Goal: Information Seeking & Learning: Compare options

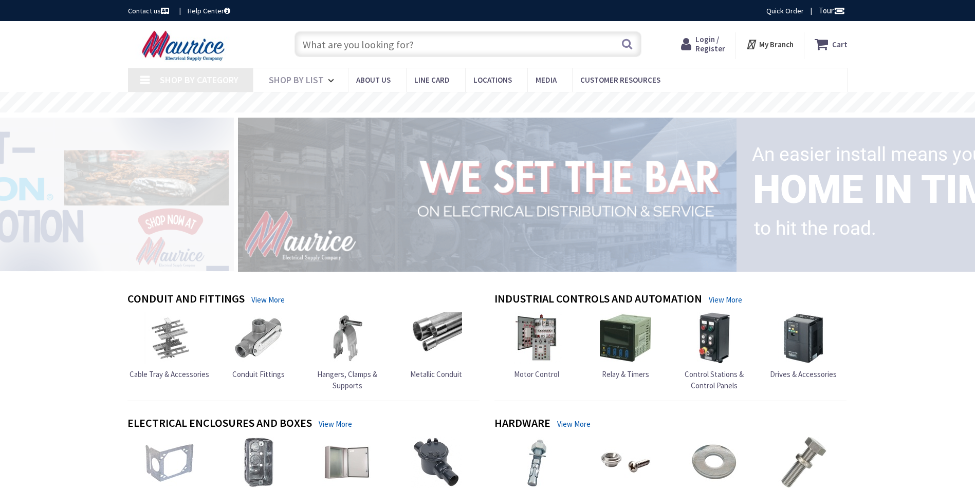
type input "[GEOGRAPHIC_DATA], [STREET_ADDRESS]"
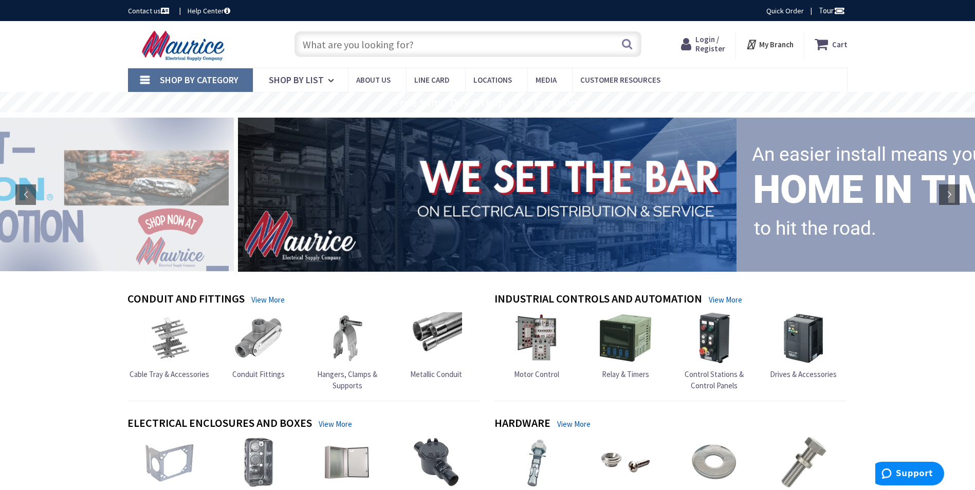
click at [375, 50] on input "text" at bounding box center [467, 44] width 347 height 26
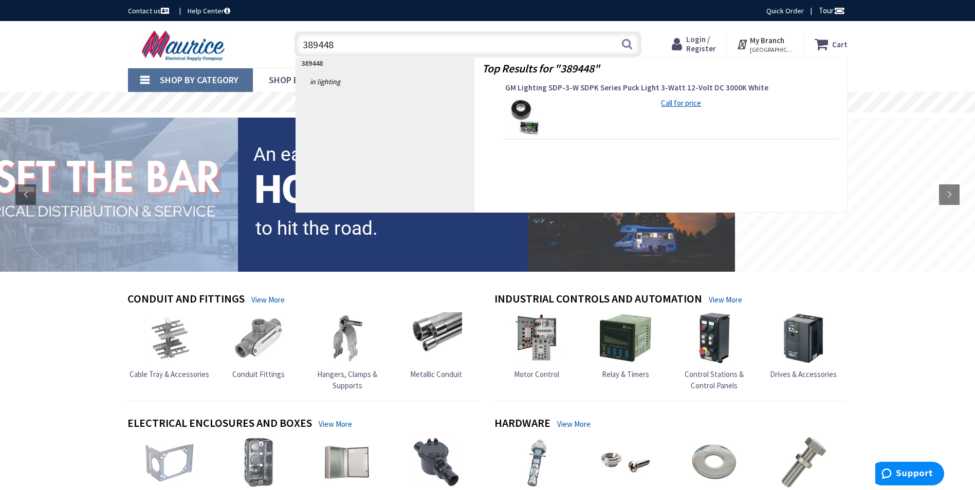
type input "389448"
click at [521, 117] on img at bounding box center [524, 117] width 39 height 39
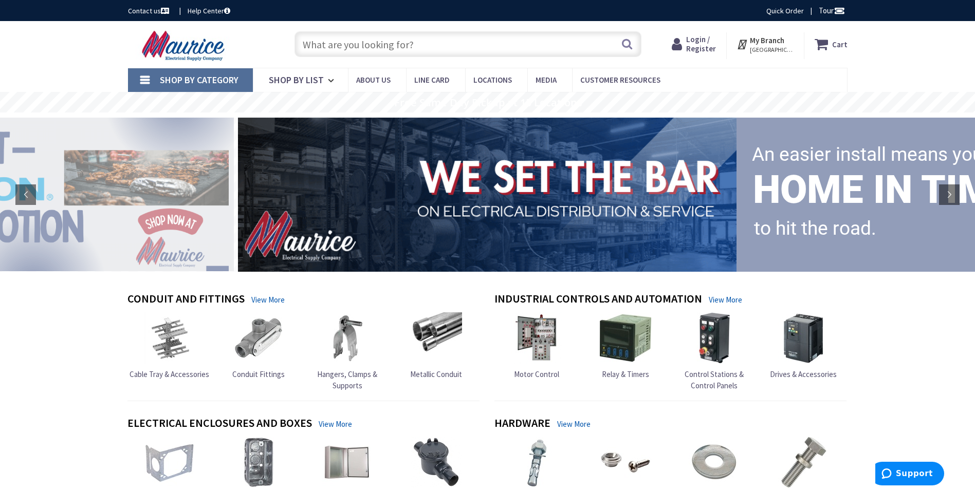
click at [343, 44] on input "text" at bounding box center [467, 44] width 347 height 26
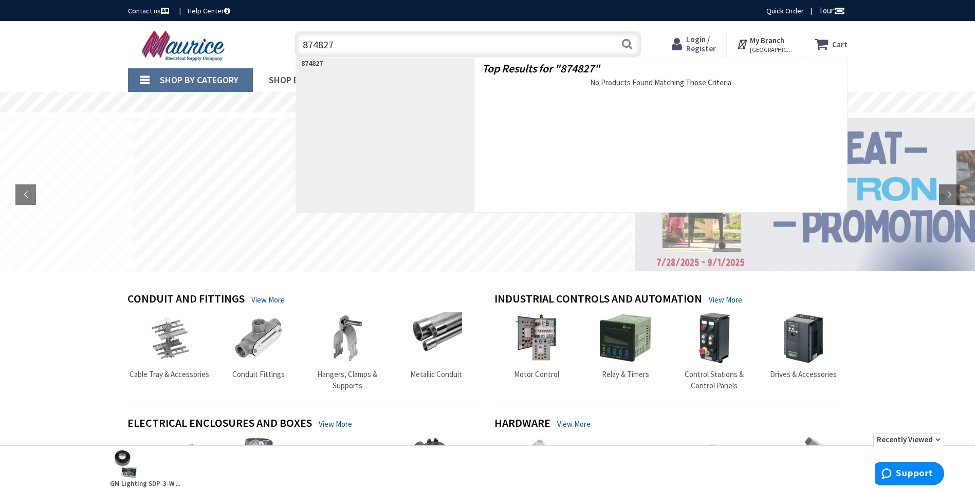
drag, startPoint x: 344, startPoint y: 52, endPoint x: 323, endPoint y: 51, distance: 20.6
click at [323, 51] on input "874827" at bounding box center [467, 44] width 347 height 26
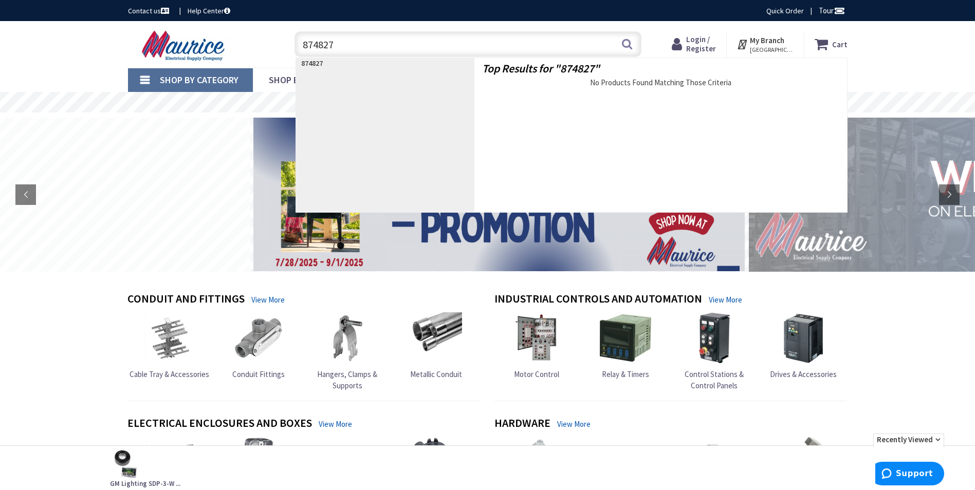
type input "874827"
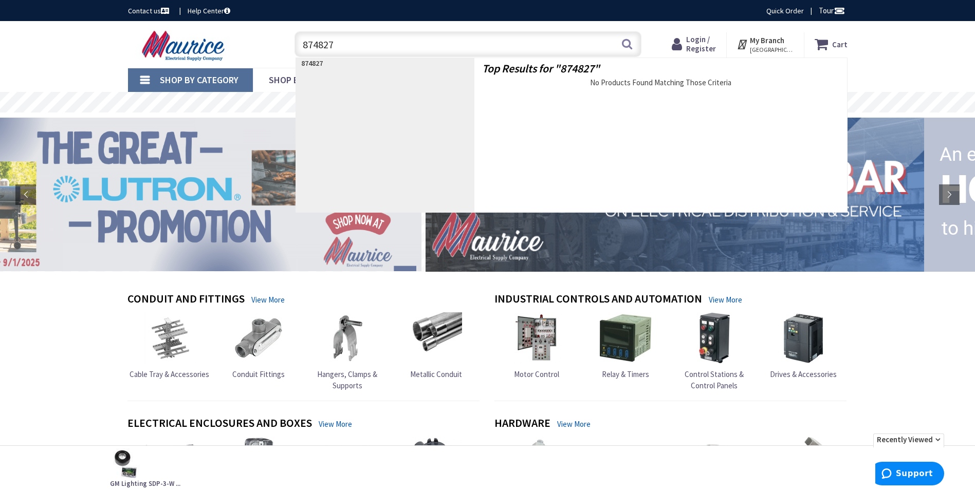
click at [344, 43] on input "874827" at bounding box center [467, 44] width 347 height 26
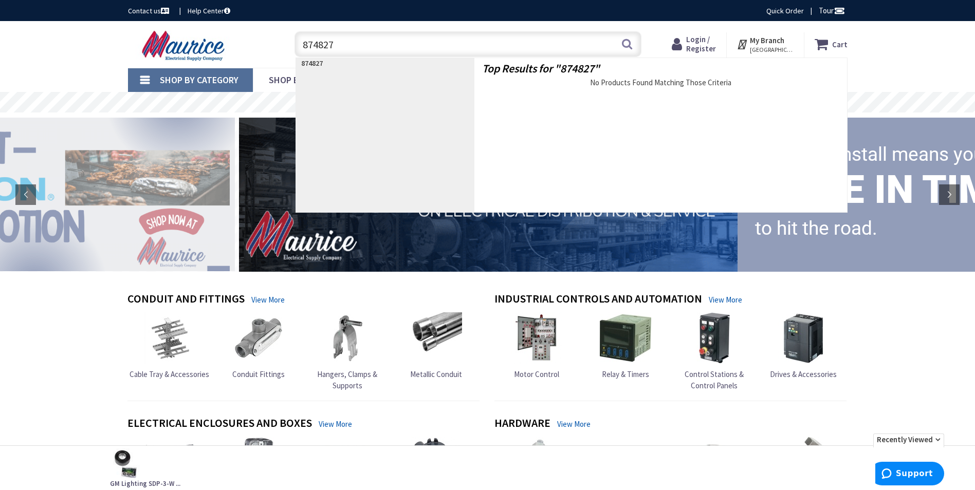
drag, startPoint x: 344, startPoint y: 43, endPoint x: 259, endPoint y: 46, distance: 85.3
click at [261, 46] on div "Toggle Nav 874827 874827 Search Cart My Cart Close" at bounding box center [487, 44] width 735 height 34
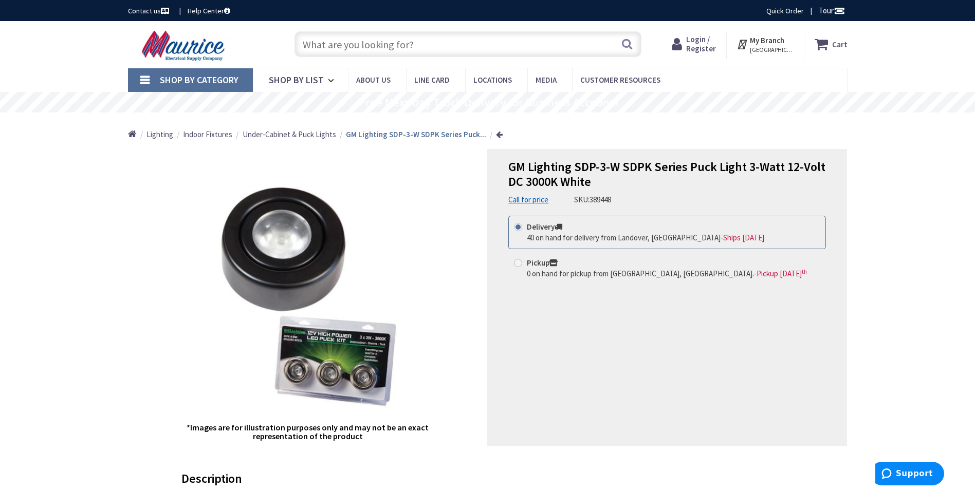
click at [359, 49] on input "text" at bounding box center [467, 44] width 347 height 26
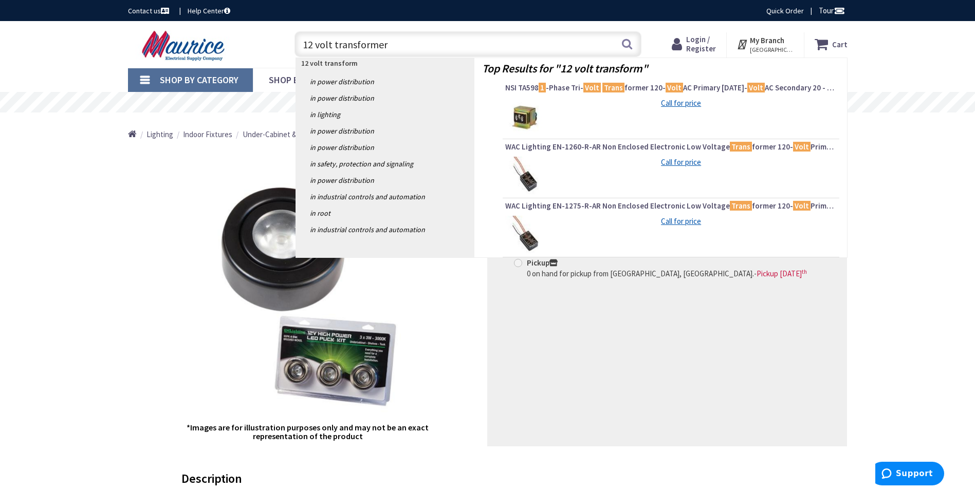
type input "12 volt transformer"
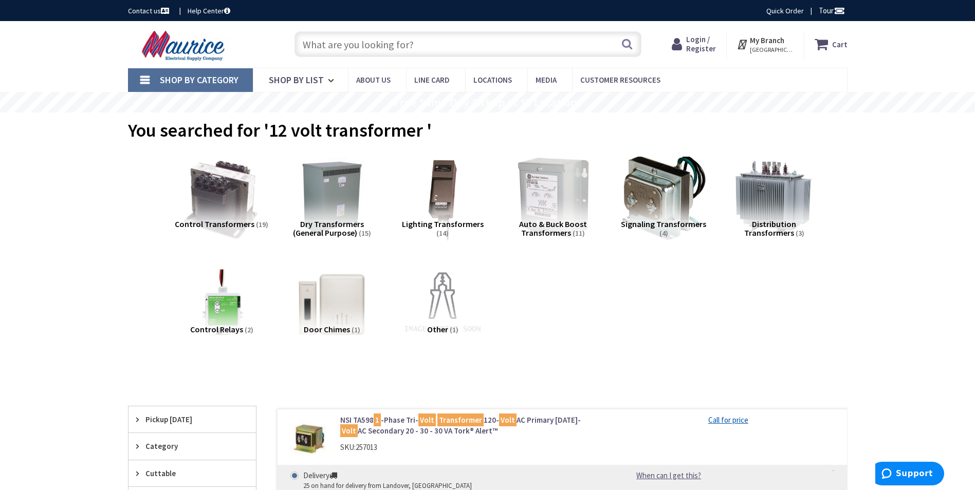
click at [323, 51] on input "text" at bounding box center [467, 44] width 347 height 26
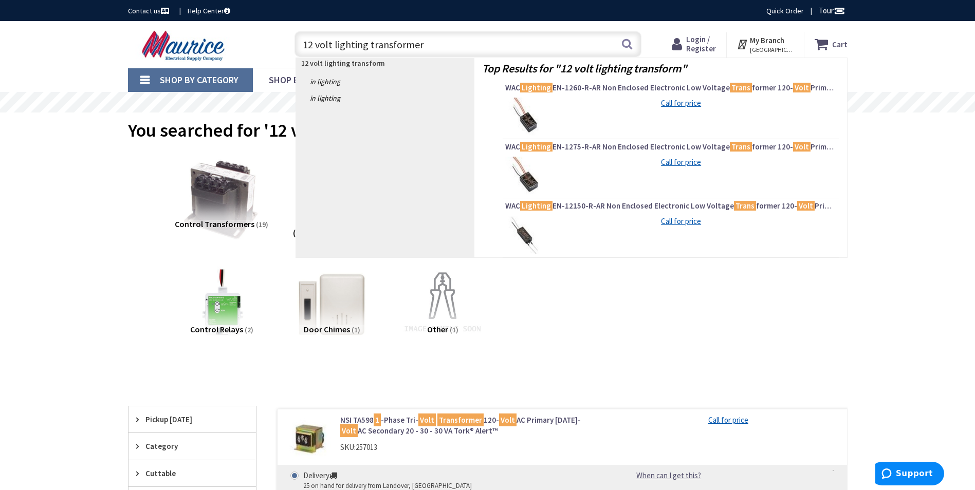
type input "12 volt lighting transformer"
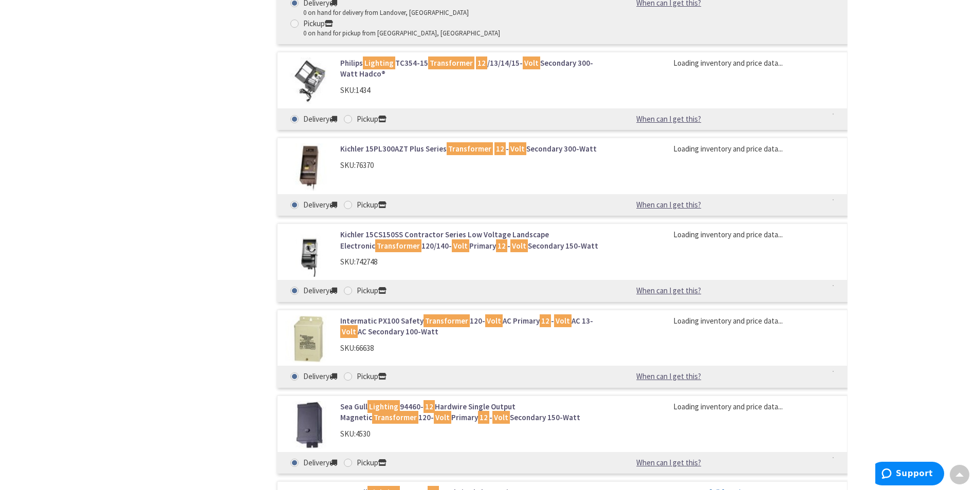
scroll to position [542, 0]
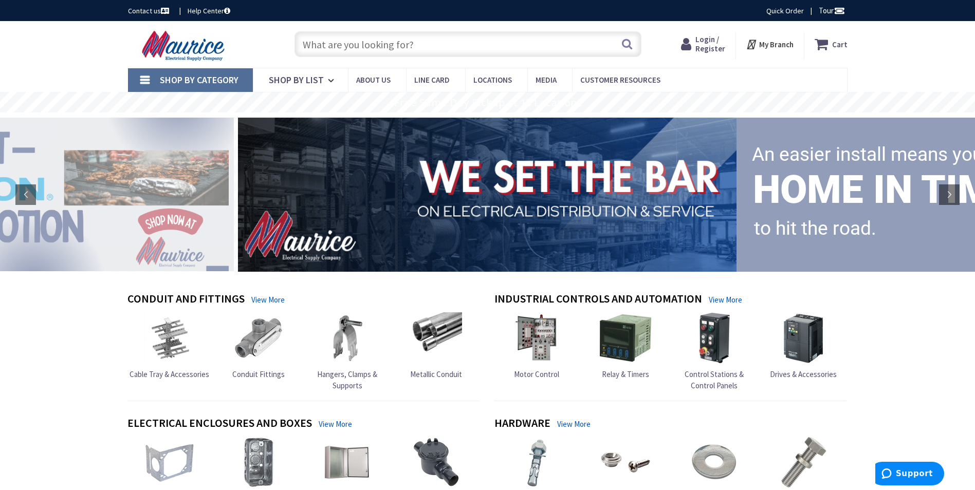
click at [438, 33] on input "text" at bounding box center [467, 44] width 347 height 26
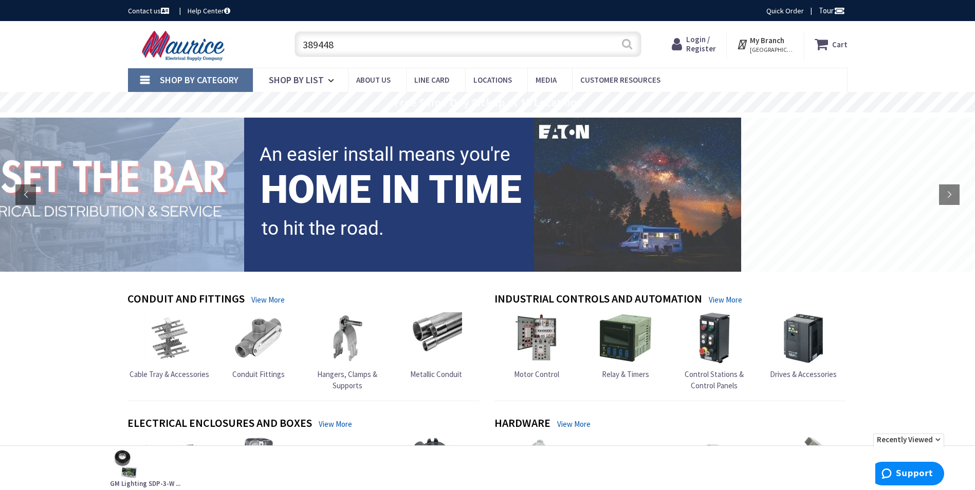
type input "389448"
click at [631, 46] on button "Search" at bounding box center [626, 43] width 13 height 23
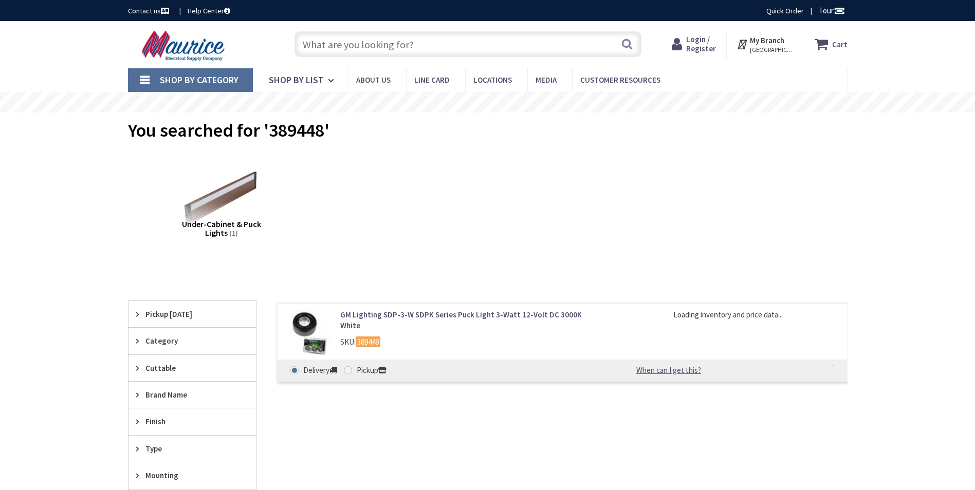
click at [381, 315] on link "GM Lighting SDP-3-W SDPK Series Puck Light 3-Watt 12-Volt DC 3000K White" at bounding box center [470, 320] width 261 height 22
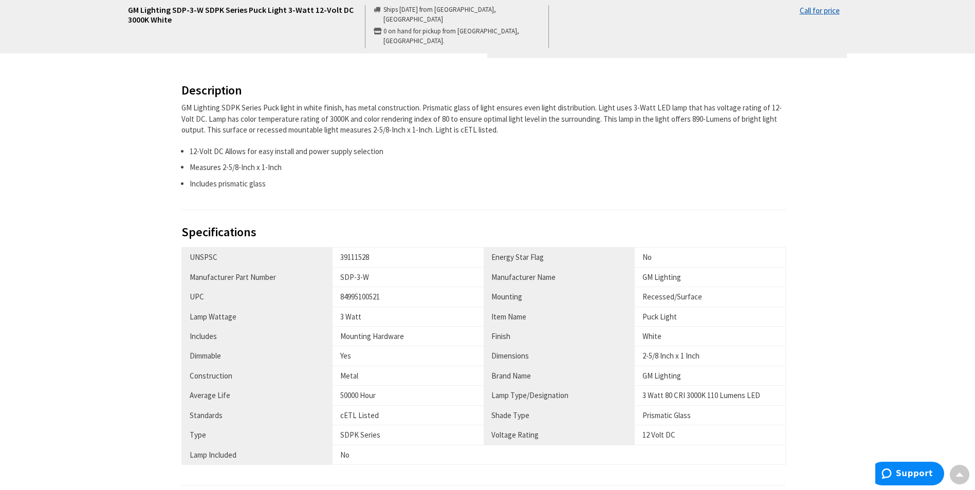
scroll to position [411, 0]
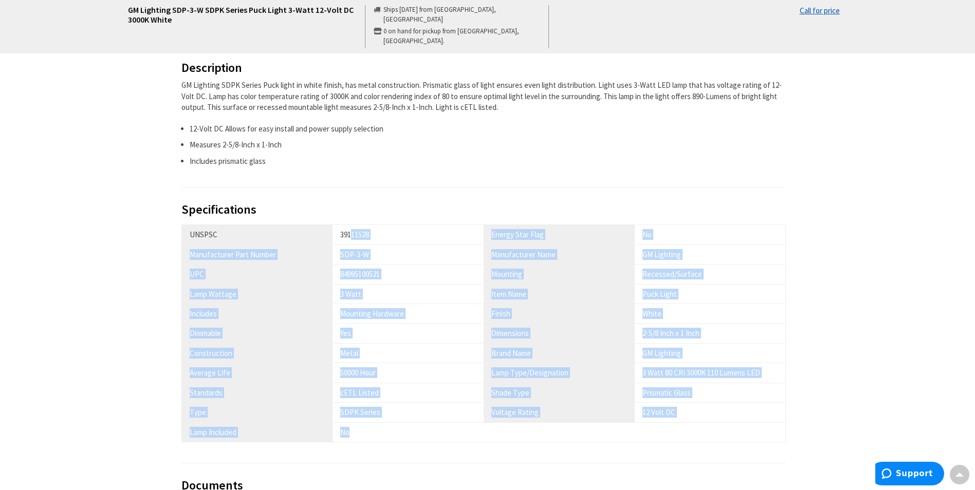
drag, startPoint x: 380, startPoint y: 428, endPoint x: 351, endPoint y: 240, distance: 190.2
click at [351, 240] on tbody "UNSPSC 39111528 Energy Star Flag No Manufacturer Part Number SDP-3-W Manufactur…" at bounding box center [483, 333] width 604 height 217
drag, startPoint x: 351, startPoint y: 240, endPoint x: 500, endPoint y: 284, distance: 155.9
click at [500, 284] on th "Item Name" at bounding box center [558, 294] width 151 height 20
drag, startPoint x: 508, startPoint y: 235, endPoint x: 606, endPoint y: 411, distance: 201.7
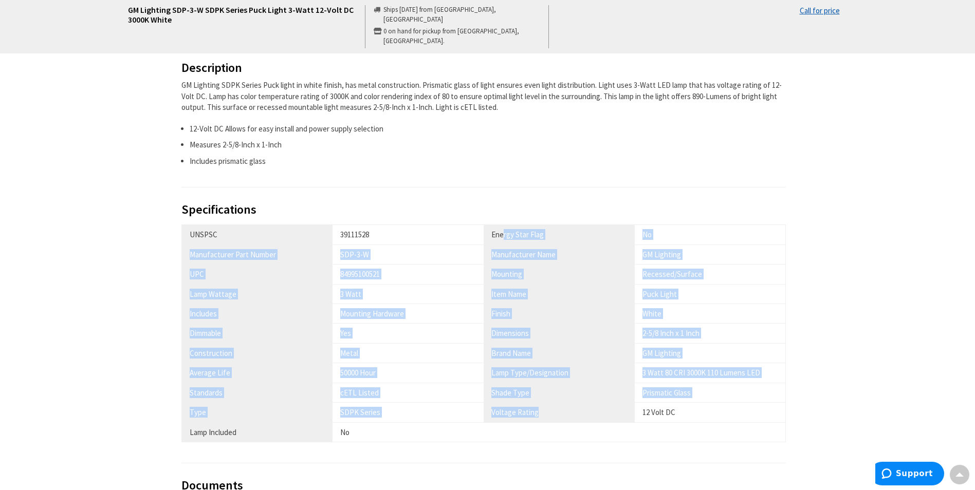
click at [606, 411] on tbody "UNSPSC 39111528 Energy Star Flag No Manufacturer Part Number SDP-3-W Manufactur…" at bounding box center [483, 333] width 604 height 217
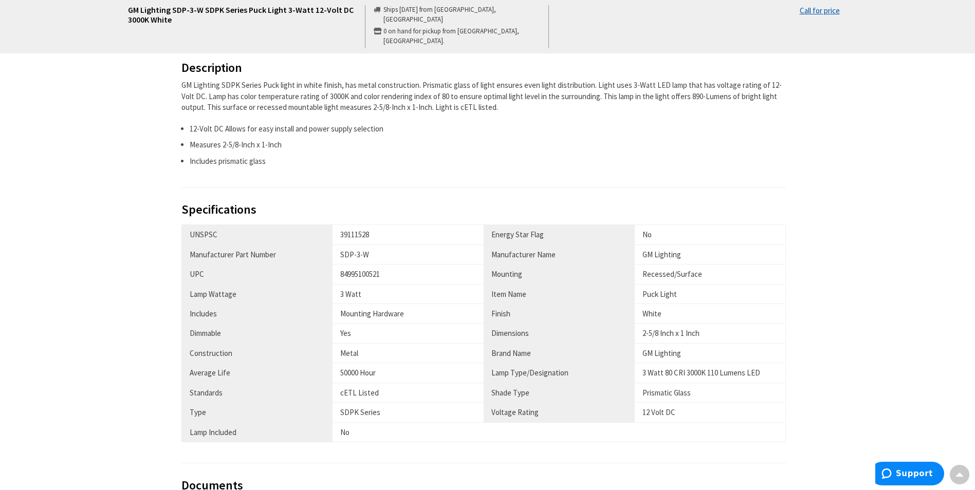
drag, startPoint x: 606, startPoint y: 411, endPoint x: 816, endPoint y: 405, distance: 210.2
click at [816, 405] on div "Description GM Lighting SDPK Series Puck light in white finish, has metal const…" at bounding box center [487, 308] width 735 height 495
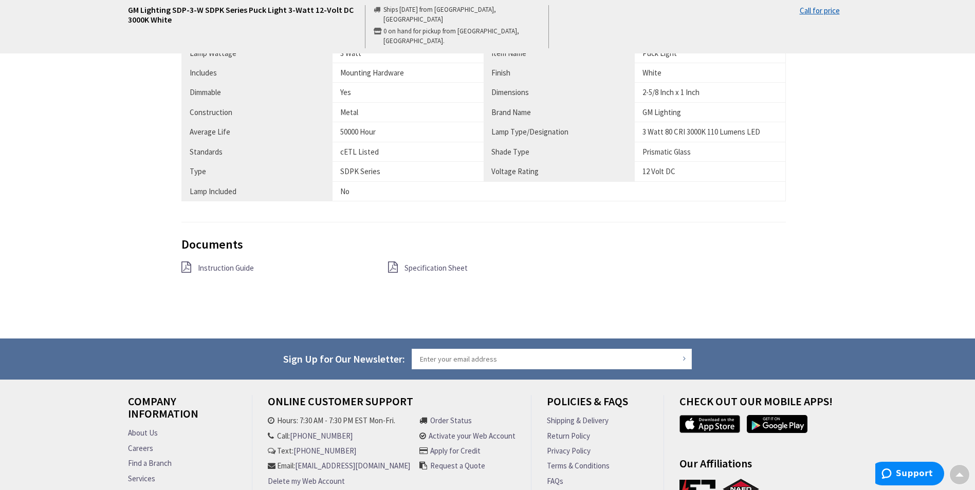
scroll to position [668, 0]
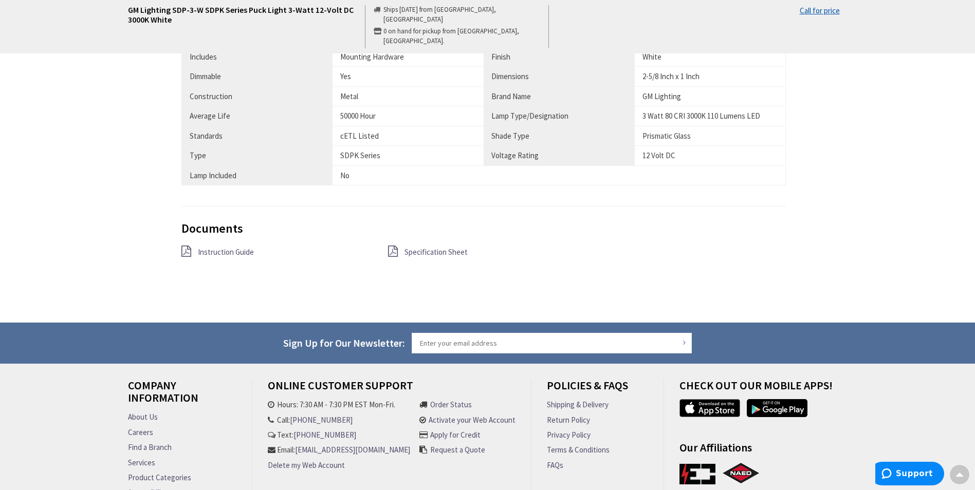
click at [248, 257] on link "Instruction Guide" at bounding box center [226, 252] width 56 height 11
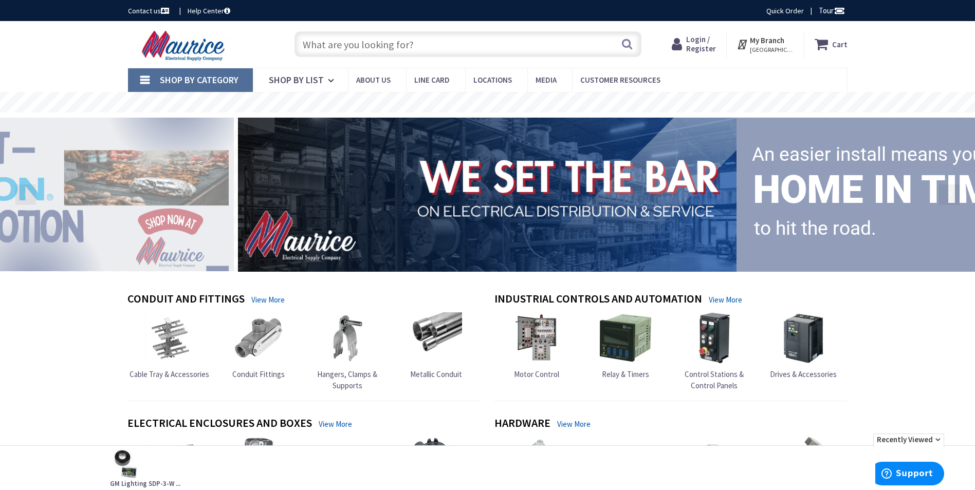
click at [387, 44] on input "text" at bounding box center [467, 44] width 347 height 26
paste input "756707"
type input "756707"
click at [629, 44] on button "Search" at bounding box center [626, 43] width 13 height 23
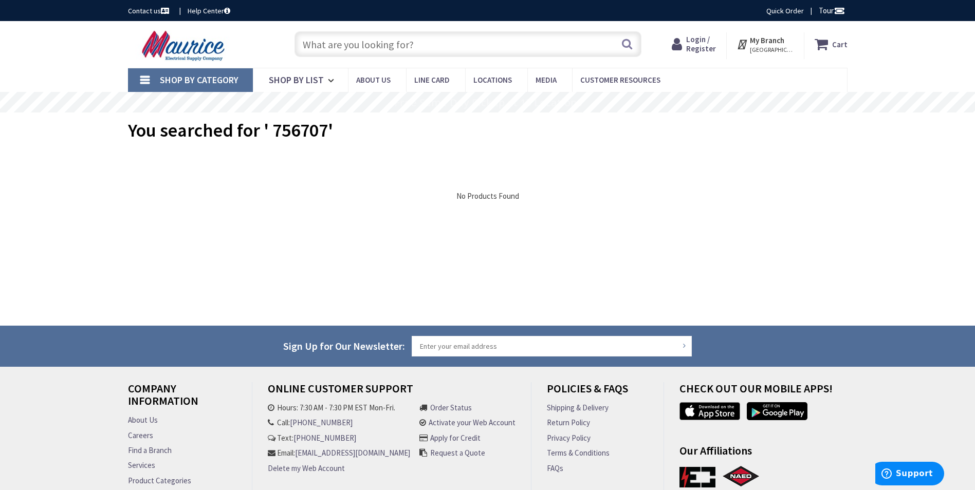
paste input "56144"
type input "56144"
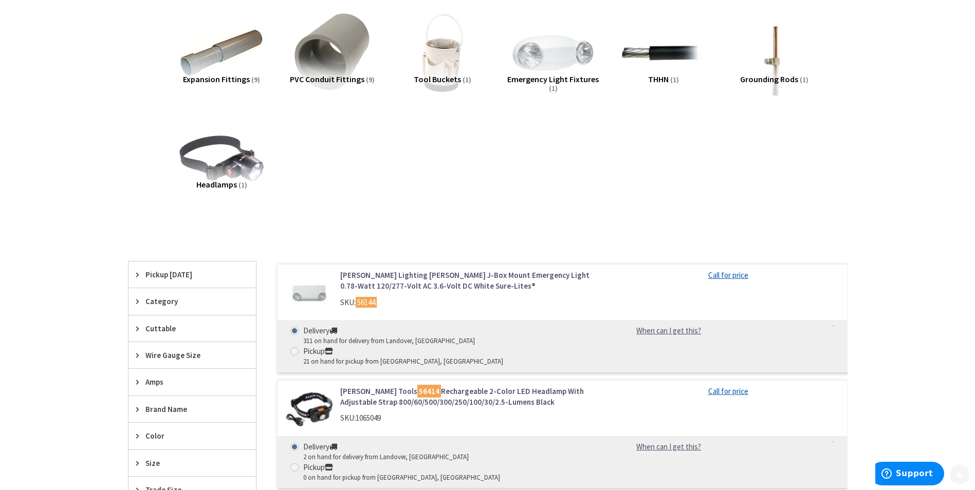
scroll to position [154, 0]
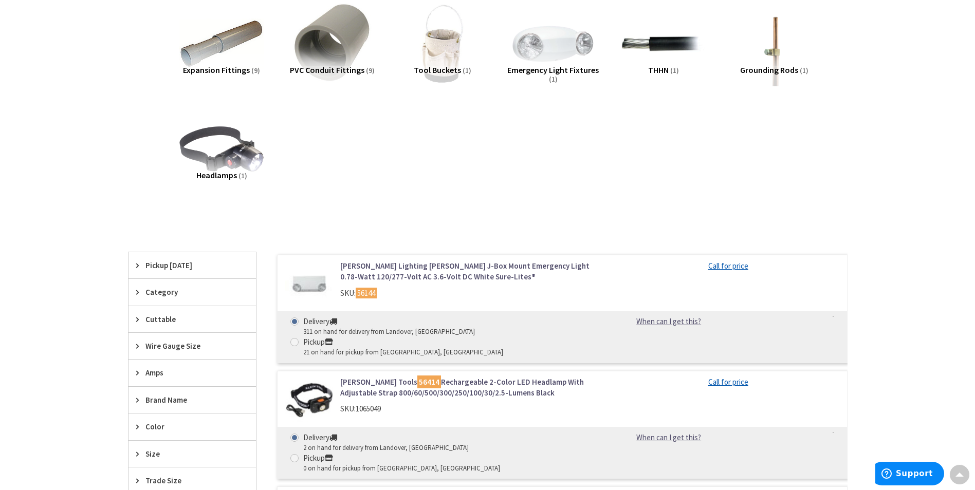
click at [316, 285] on img at bounding box center [309, 284] width 48 height 48
click at [408, 271] on link "[PERSON_NAME] Lighting [PERSON_NAME] J-Box Mount Emergency Light 0.78-Watt 120/…" at bounding box center [470, 271] width 261 height 22
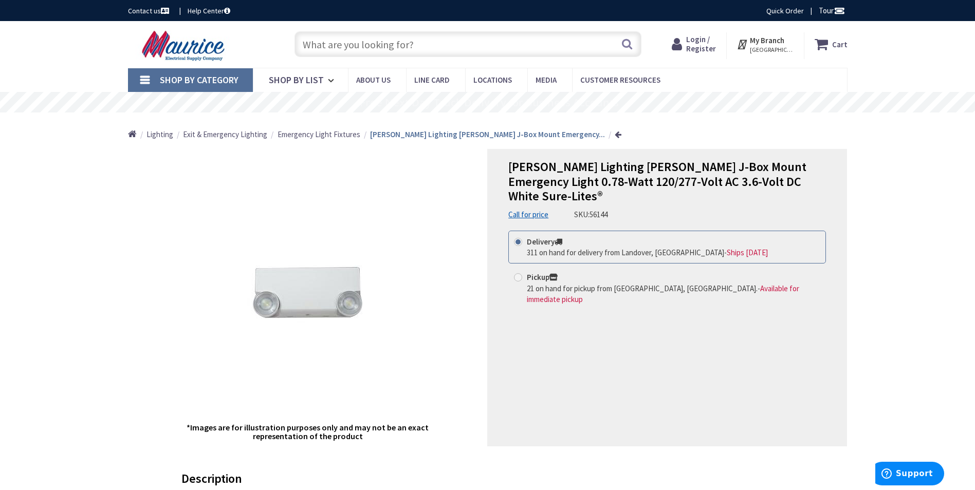
click at [352, 47] on input "text" at bounding box center [467, 44] width 347 height 26
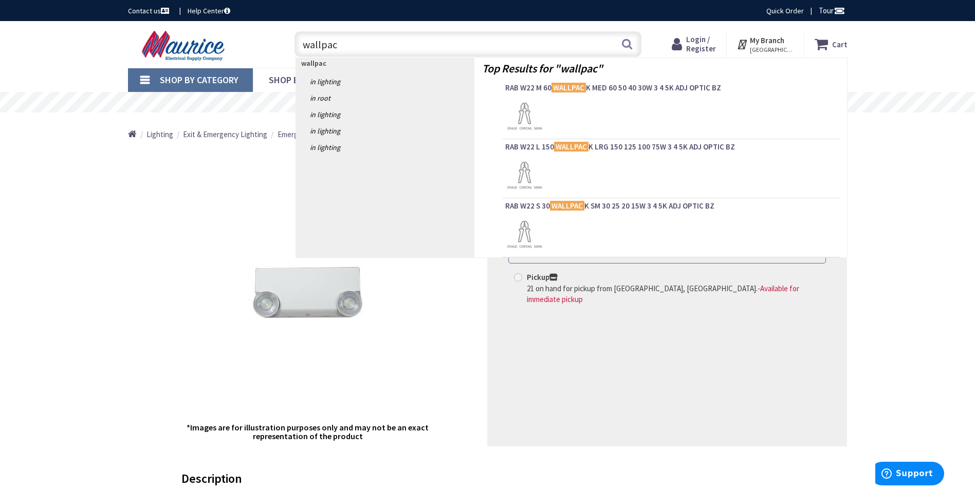
type input "wallpack"
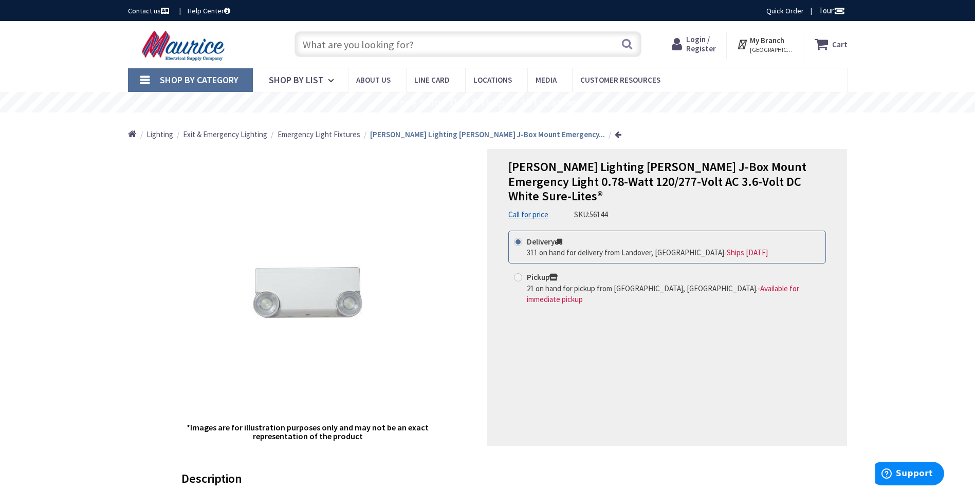
click at [342, 136] on span "Emergency Light Fixtures" at bounding box center [318, 134] width 83 height 10
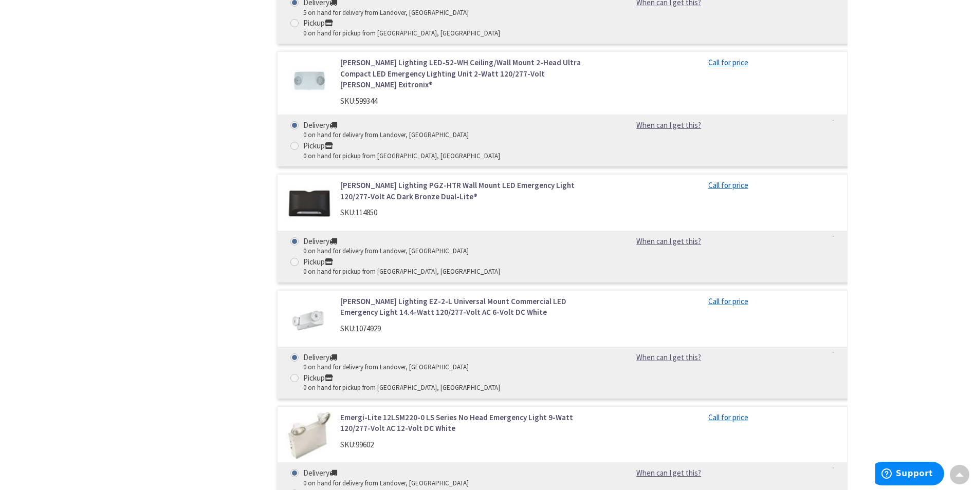
scroll to position [976, 0]
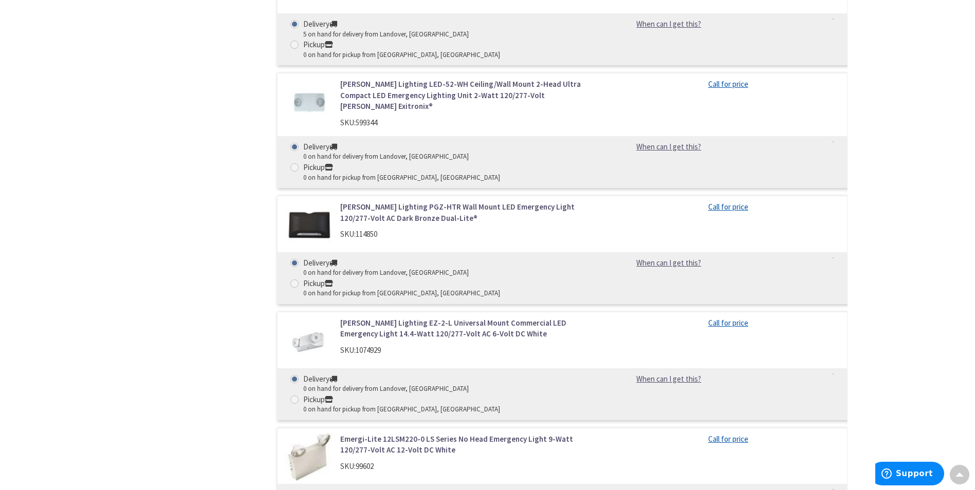
click at [385, 317] on link "[PERSON_NAME] Lighting EZ-2-L Universal Mount Commercial LED Emergency Light 14…" at bounding box center [470, 328] width 261 height 22
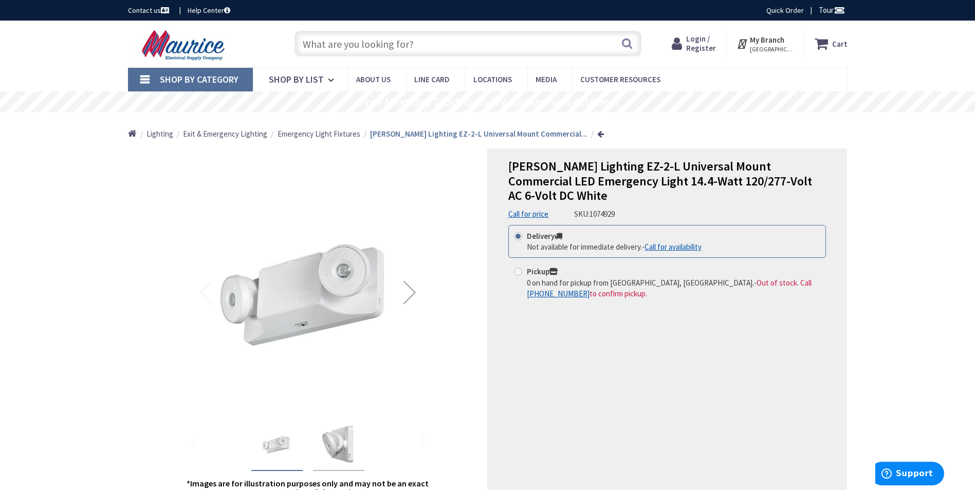
scroll to position [103, 0]
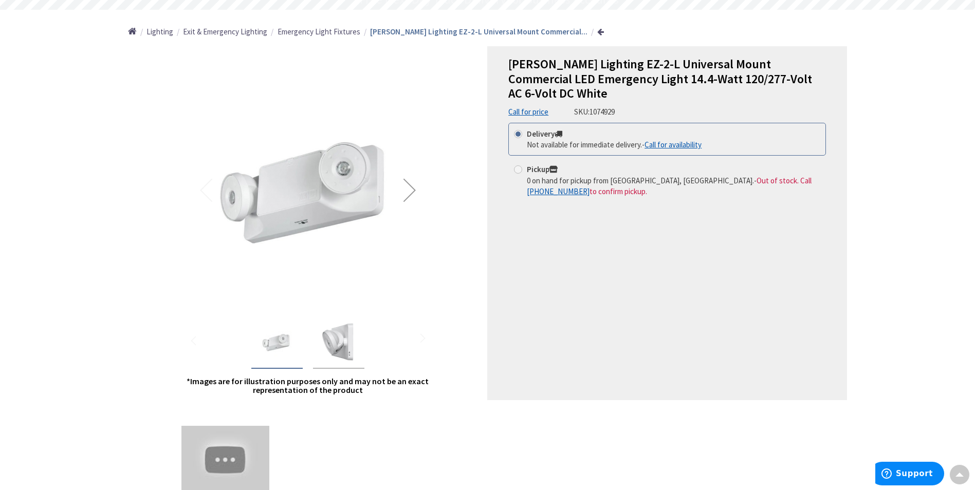
click at [359, 343] on img "Hubbell Lighting EZ-2-L Universal Mount Commercial LED Emergency Light 14.4-Wat…" at bounding box center [338, 342] width 41 height 41
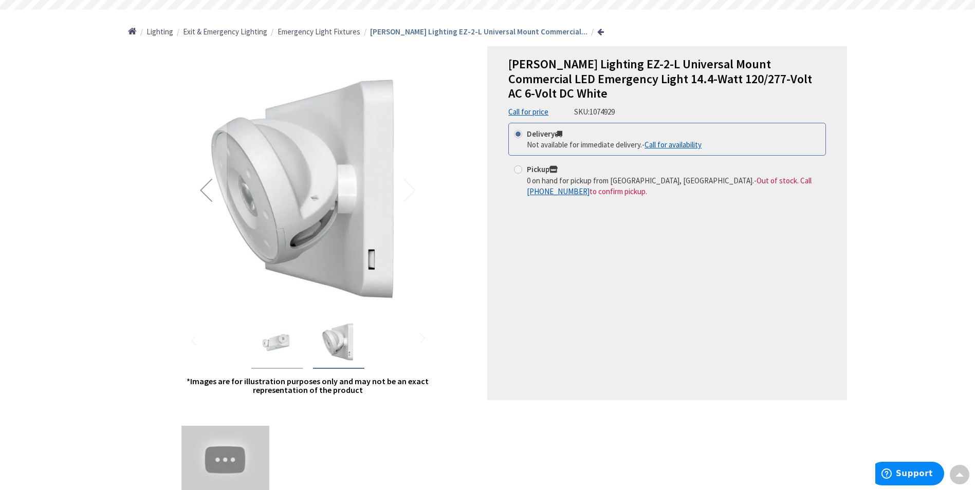
click at [248, 345] on div at bounding box center [307, 340] width 123 height 57
click at [296, 355] on img "Hubbell Lighting EZ-2-L Universal Mount Commercial LED Emergency Light 14.4-Wat…" at bounding box center [276, 342] width 41 height 41
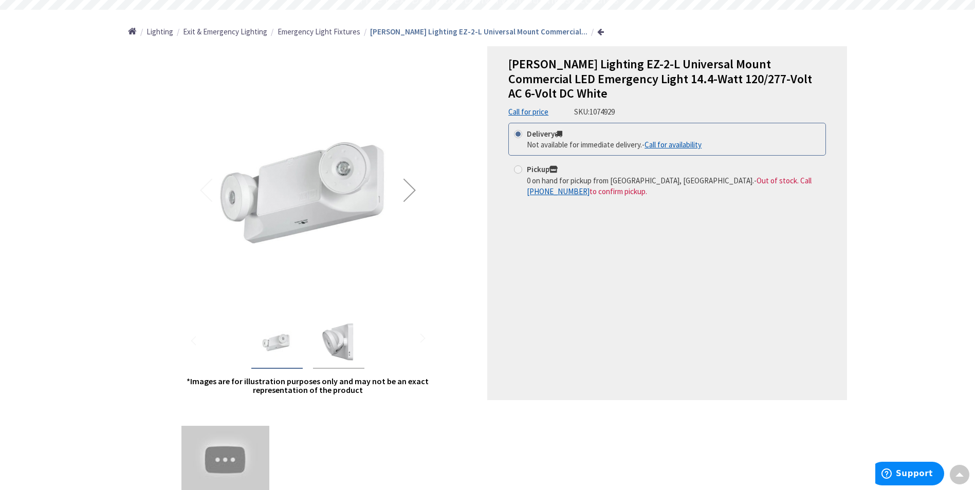
click at [336, 346] on img "Hubbell Lighting EZ-2-L Universal Mount Commercial LED Emergency Light 14.4-Wat…" at bounding box center [338, 342] width 41 height 41
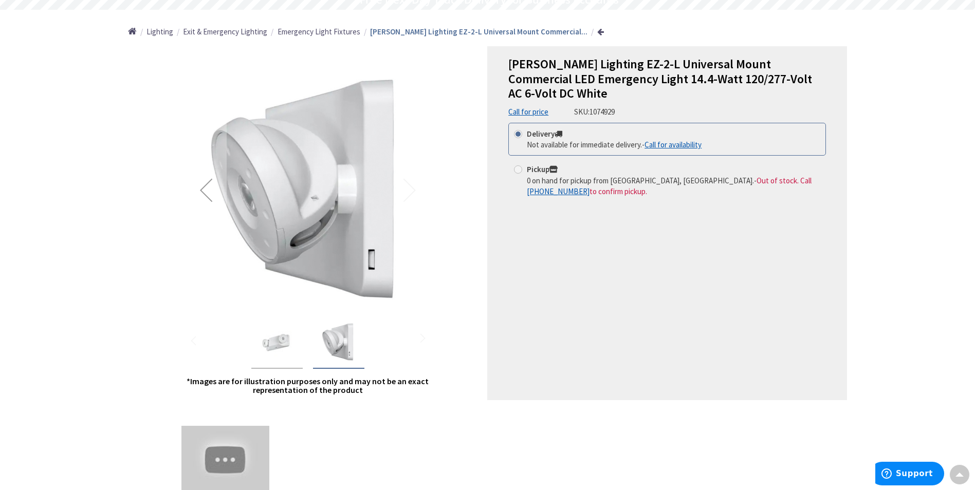
click at [271, 339] on img "Hubbell Lighting EZ-2-L Universal Mount Commercial LED Emergency Light 14.4-Wat…" at bounding box center [276, 342] width 41 height 41
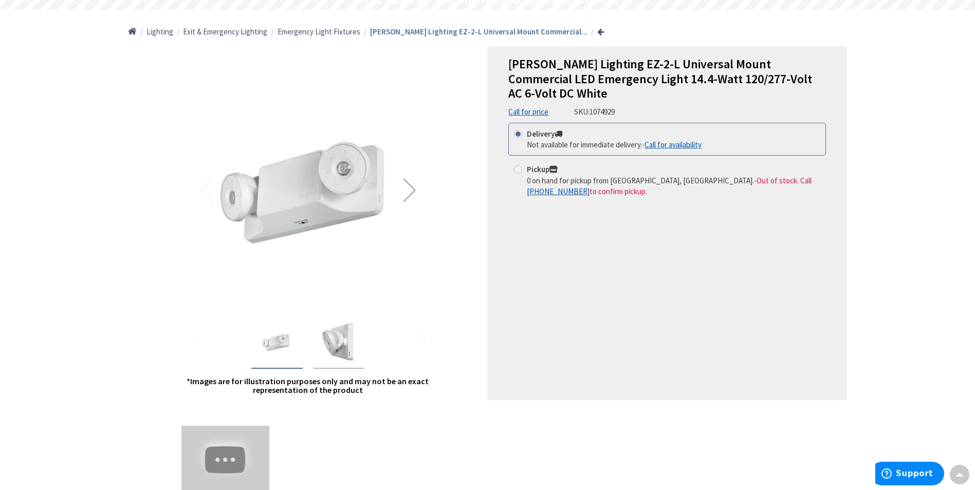
click at [340, 328] on img "Hubbell Lighting EZ-2-L Universal Mount Commercial LED Emergency Light 14.4-Wat…" at bounding box center [338, 342] width 41 height 41
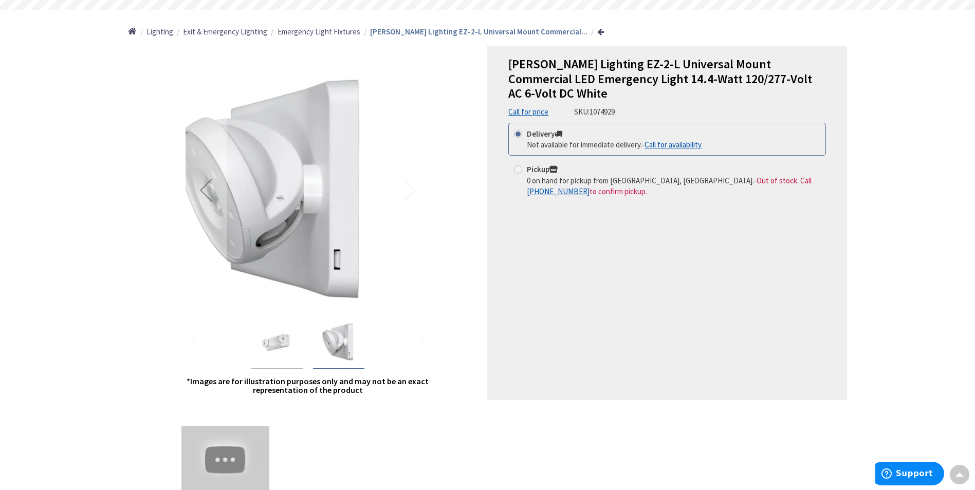
click at [236, 213] on img at bounding box center [273, 190] width 245 height 245
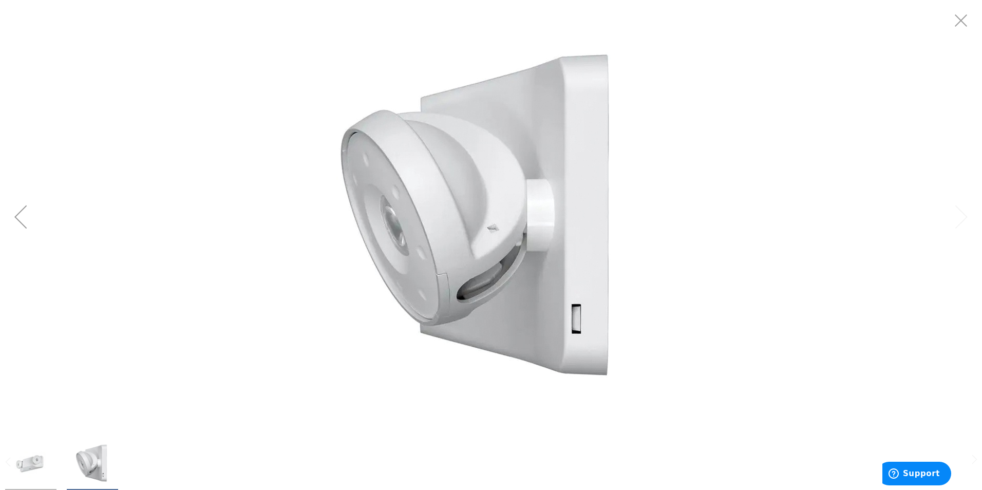
click at [303, 208] on img at bounding box center [483, 217] width 360 height 360
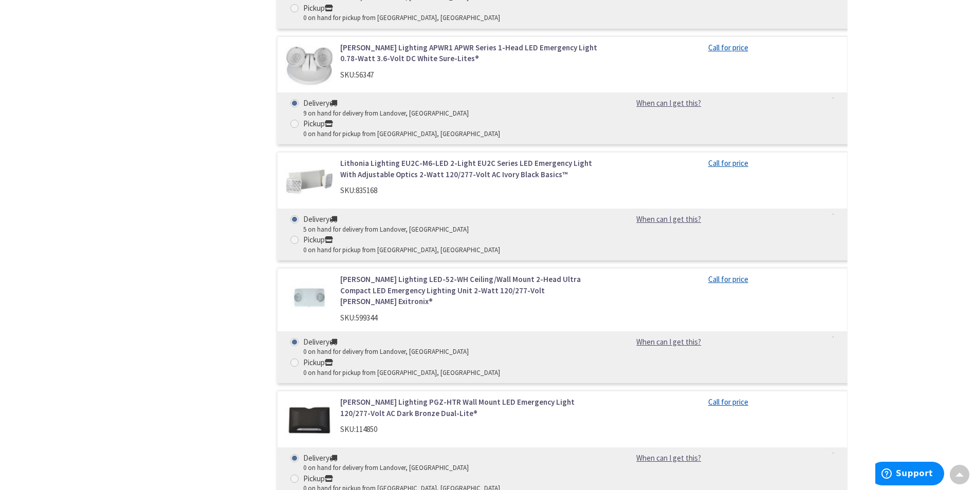
scroll to position [753, 0]
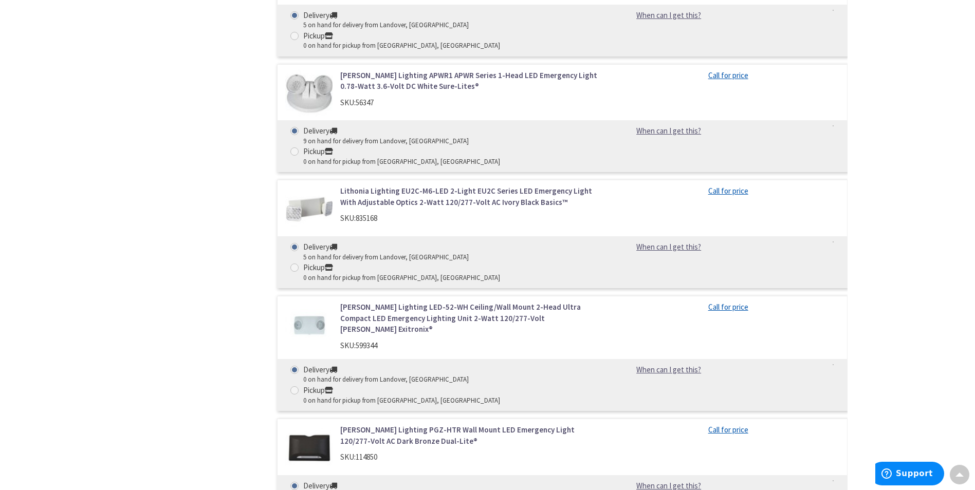
click at [378, 185] on link "Lithonia Lighting EU2C-M6-LED 2-Light EU2C Series LED Emergency Light With Adju…" at bounding box center [470, 196] width 261 height 22
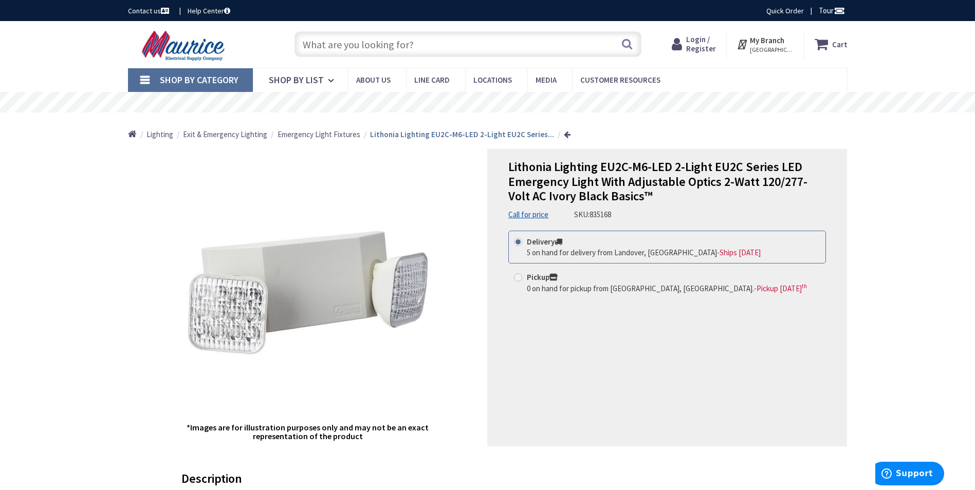
drag, startPoint x: 621, startPoint y: 216, endPoint x: 587, endPoint y: 210, distance: 34.6
click at [587, 210] on div "Lithonia Lighting EU2C-M6-LED 2-Light EU2C Series LED Emergency Light With Adju…" at bounding box center [666, 190] width 317 height 61
drag, startPoint x: 587, startPoint y: 210, endPoint x: 597, endPoint y: 213, distance: 10.9
click at [597, 213] on span "835168" at bounding box center [600, 215] width 22 height 10
drag, startPoint x: 589, startPoint y: 219, endPoint x: 595, endPoint y: 218, distance: 6.2
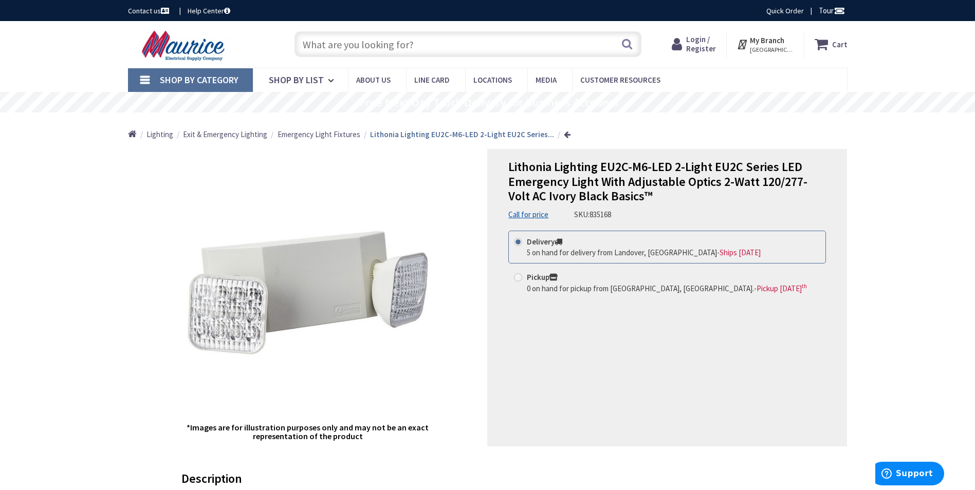
click at [595, 218] on div "SKU: 835168" at bounding box center [592, 214] width 37 height 11
click at [595, 217] on span "835168" at bounding box center [600, 215] width 22 height 10
drag, startPoint x: 592, startPoint y: 215, endPoint x: 631, endPoint y: 215, distance: 39.0
click at [631, 215] on div "Lithonia Lighting EU2C-M6-LED 2-Light EU2C Series LED Emergency Light With Adju…" at bounding box center [666, 190] width 317 height 61
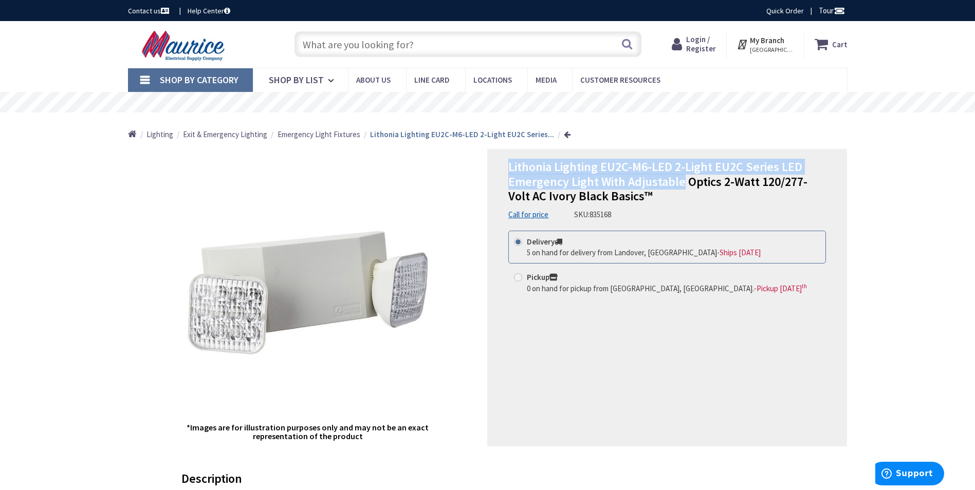
drag, startPoint x: 517, startPoint y: 171, endPoint x: 680, endPoint y: 177, distance: 163.5
click at [681, 177] on span "Lithonia Lighting EU2C-M6-LED 2-Light EU2C Series LED Emergency Light With Adju…" at bounding box center [657, 182] width 299 height 46
drag, startPoint x: 680, startPoint y: 177, endPoint x: 672, endPoint y: 179, distance: 8.5
copy span "Lithonia Lighting EU2C-M6-LED 2-Light EU2C Series LED Emergency Light With Adju…"
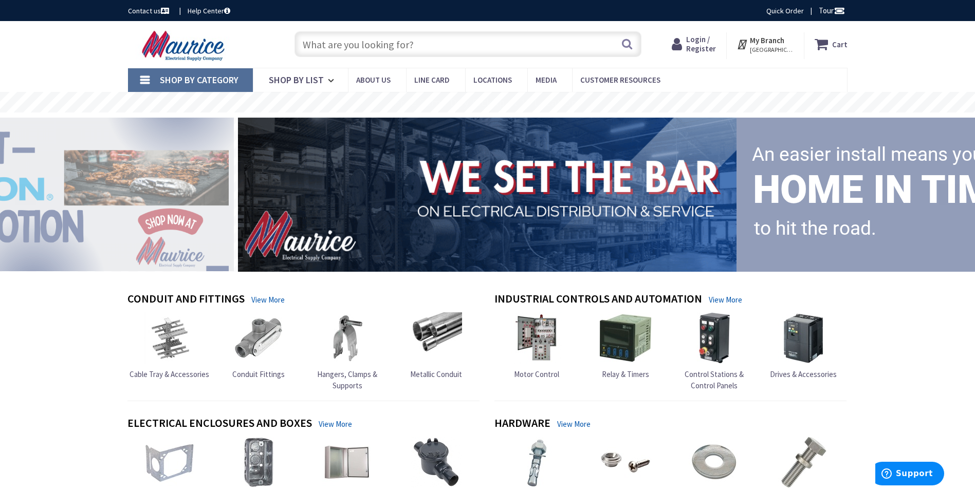
click at [357, 48] on input "text" at bounding box center [467, 44] width 347 height 26
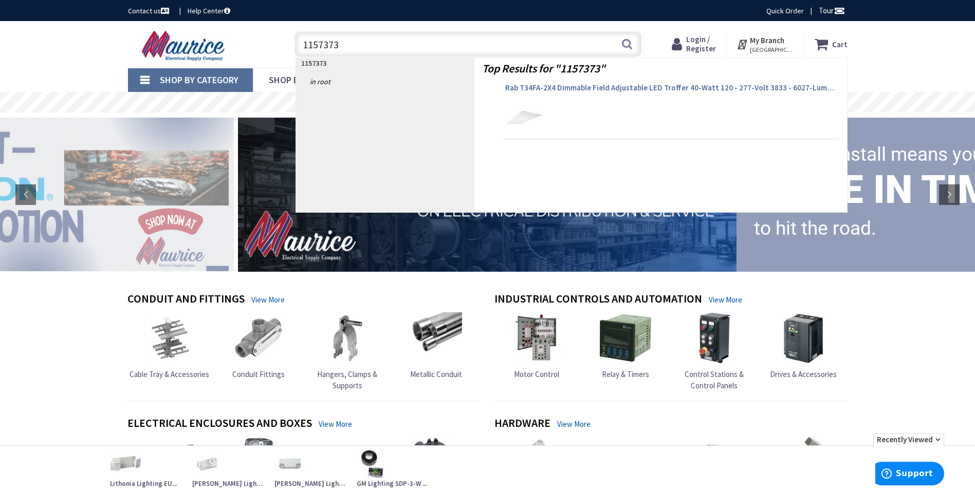
type input "1157373"
click at [532, 86] on span "Rab T34FA-2X4 Dimmable Field Adjustable LED Troffer 40-Watt 120 - 277-Volt 3833…" at bounding box center [670, 88] width 331 height 10
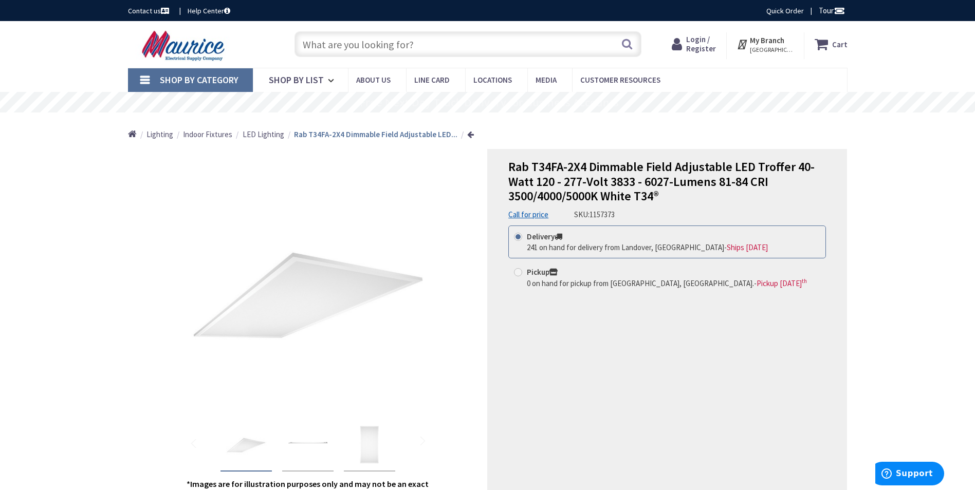
click at [335, 34] on input "text" at bounding box center [467, 44] width 347 height 26
paste input "507076"
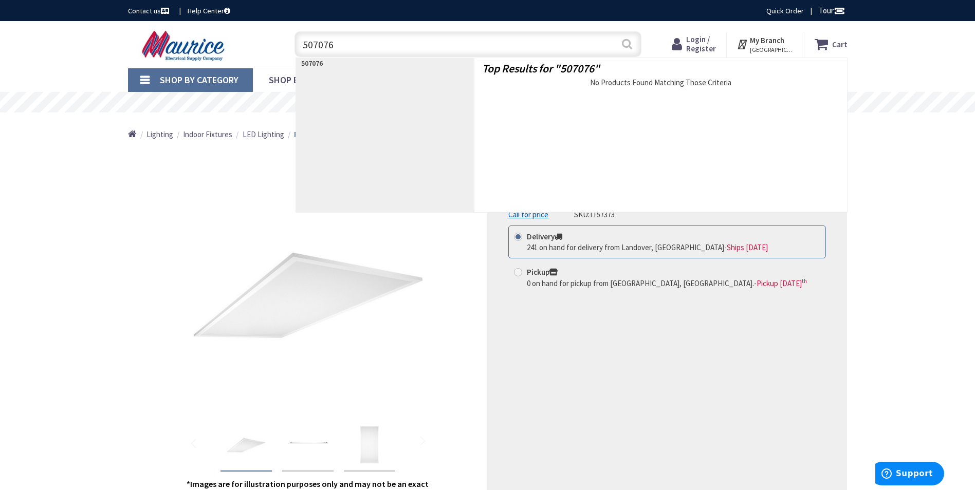
type input "507076"
click at [626, 48] on button "Search" at bounding box center [626, 43] width 13 height 23
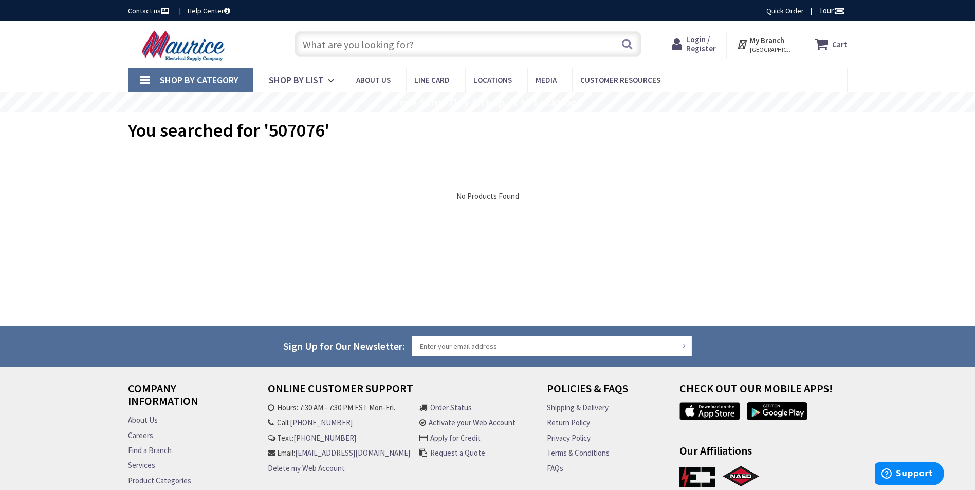
click at [328, 39] on input "text" at bounding box center [467, 44] width 347 height 26
paste input "1094854"
type input "1094854"
click at [632, 46] on button "Search" at bounding box center [626, 43] width 13 height 23
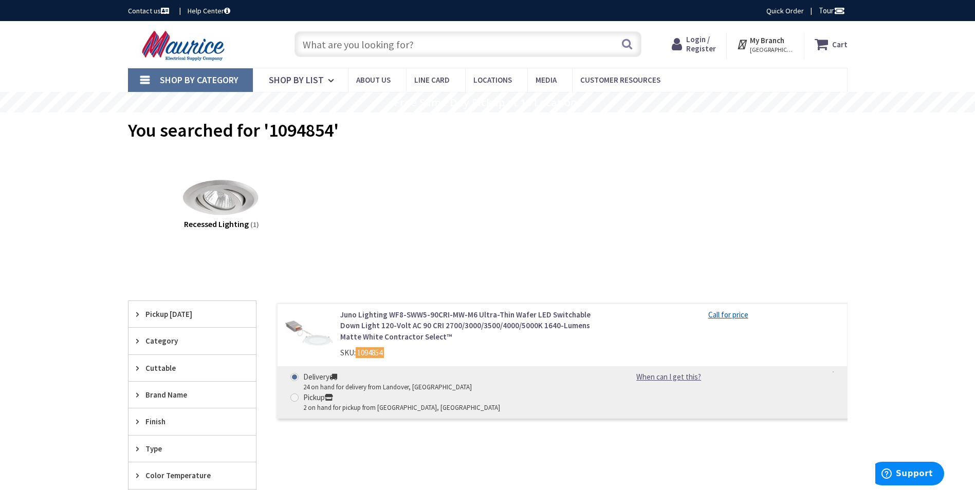
click at [309, 333] on img at bounding box center [309, 333] width 48 height 48
click at [316, 331] on img at bounding box center [309, 333] width 48 height 48
click at [405, 321] on link "Juno Lighting WF8-SWW5-90CRI-MW-M6 Ultra-Thin Wafer LED Switchable Down Light 1…" at bounding box center [470, 325] width 261 height 33
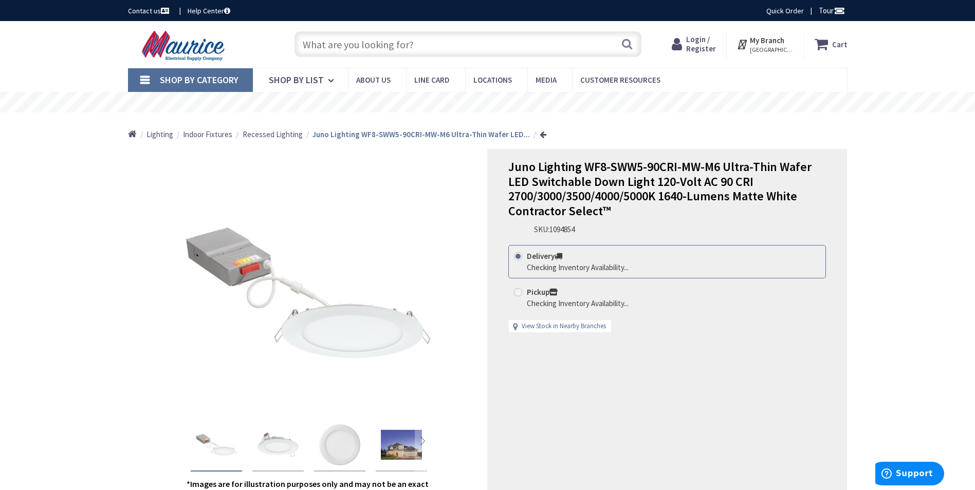
click at [276, 135] on span "Recessed Lighting" at bounding box center [272, 134] width 60 height 10
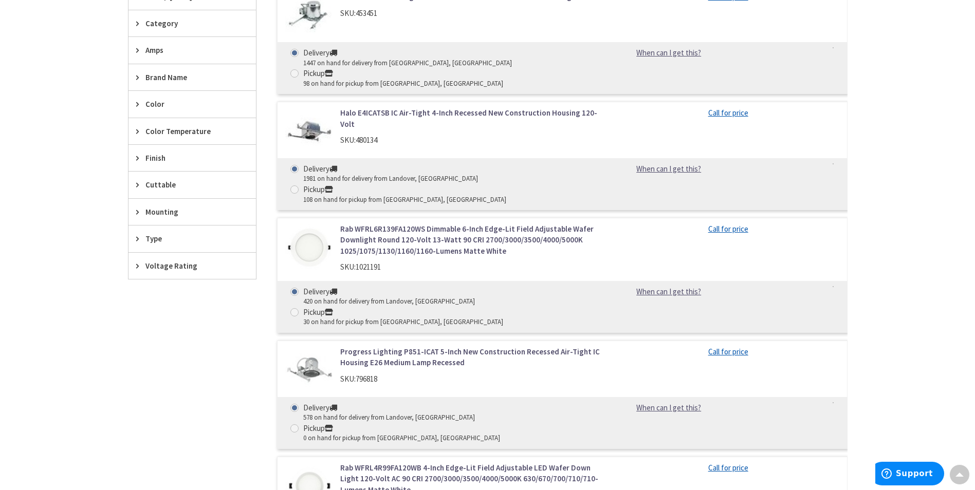
scroll to position [308, 0]
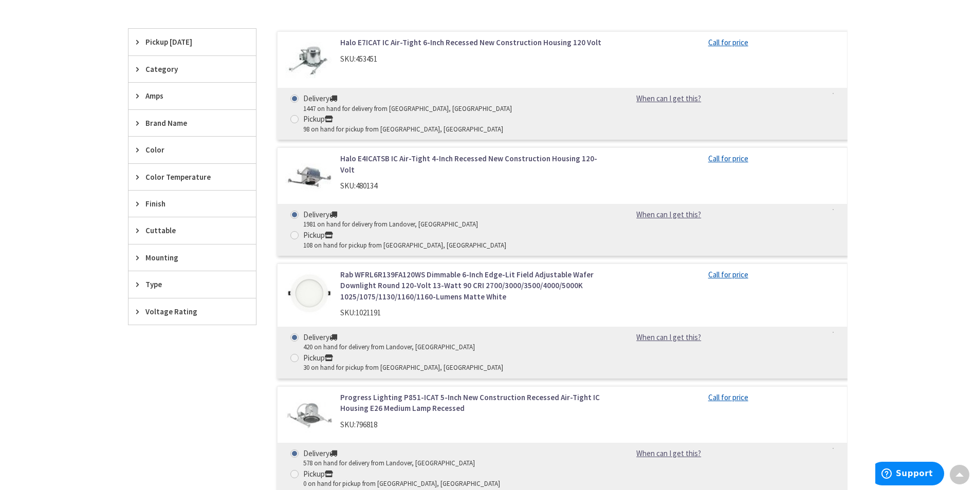
click at [147, 121] on span "Brand Name" at bounding box center [187, 123] width 84 height 11
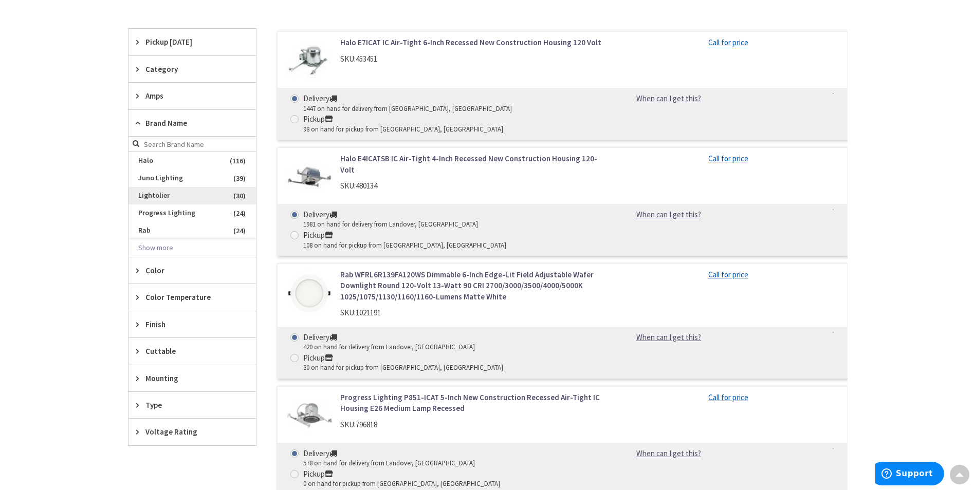
click at [157, 195] on span "Lightolier" at bounding box center [191, 195] width 127 height 17
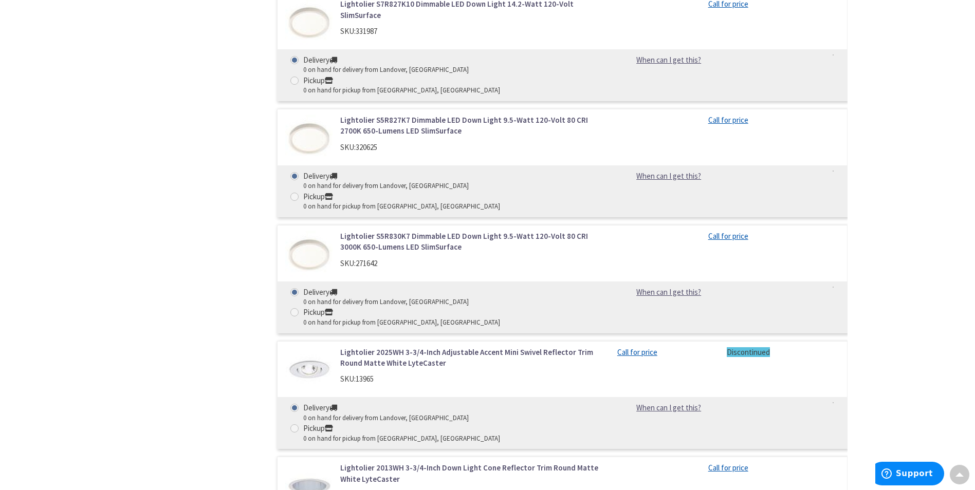
scroll to position [2774, 0]
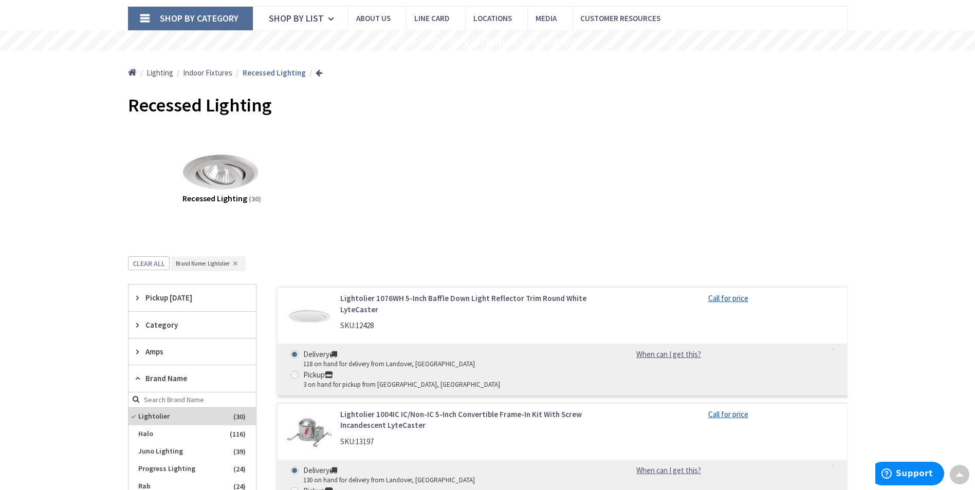
scroll to position [0, 0]
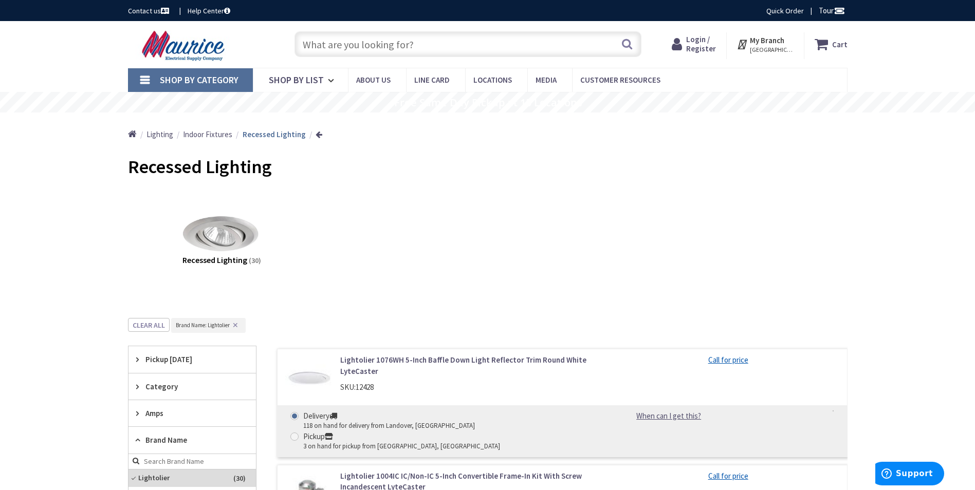
click at [330, 52] on input "text" at bounding box center [467, 44] width 347 height 26
paste input "888069"
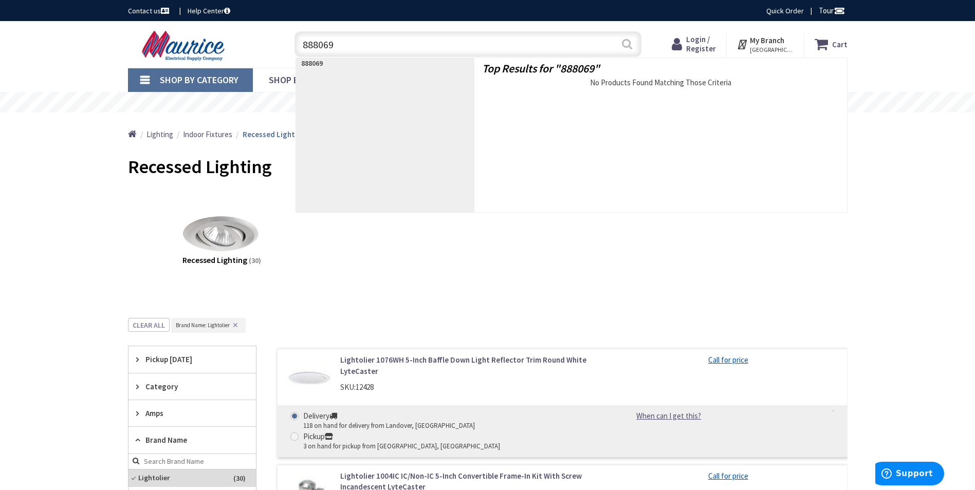
type input "888069"
click at [630, 46] on button "Search" at bounding box center [626, 43] width 13 height 23
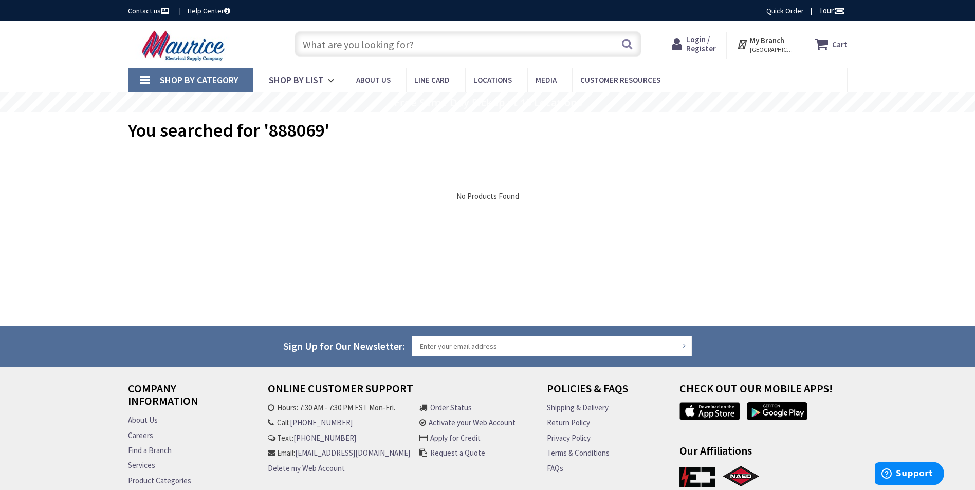
click at [319, 46] on input "text" at bounding box center [467, 44] width 347 height 26
paste input "922388"
type input "922388"
click at [626, 46] on button "Search" at bounding box center [626, 43] width 13 height 23
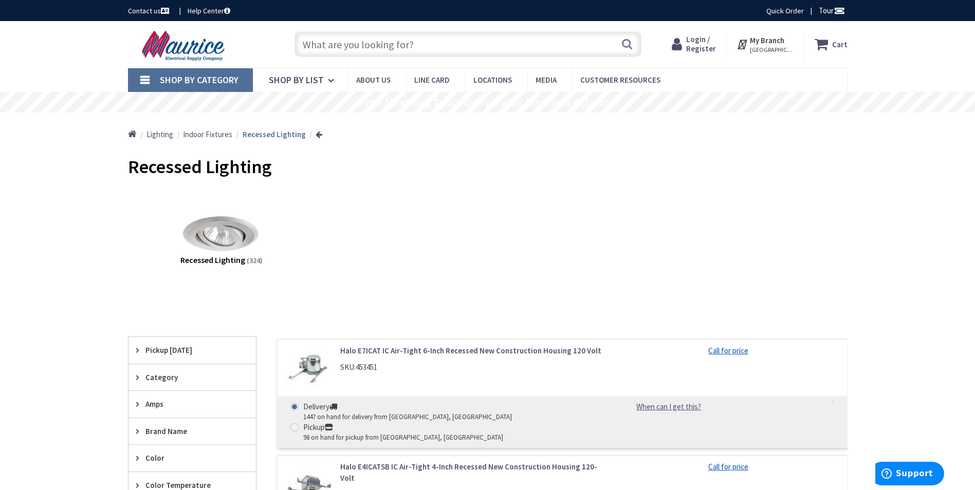
click at [88, 62] on div "Skip to Content Toggle Nav Search Cart My Cart Close" at bounding box center [487, 44] width 975 height 47
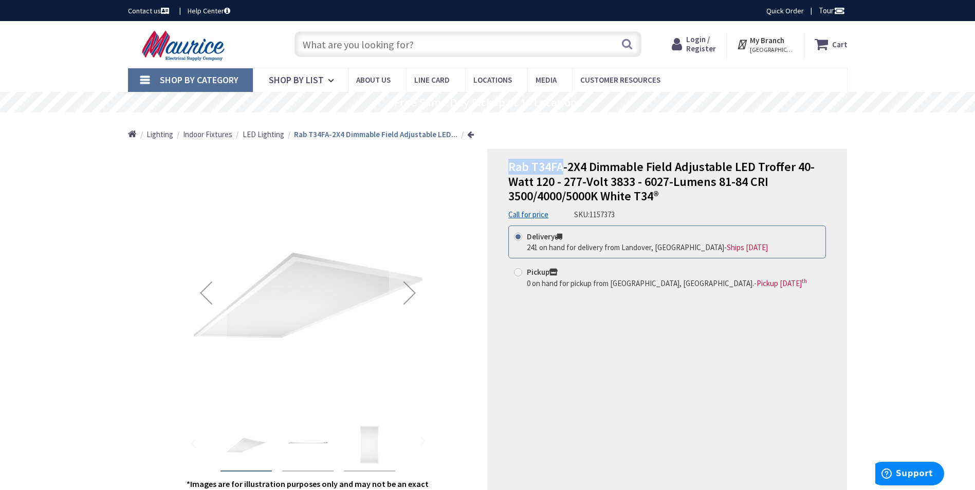
drag, startPoint x: 507, startPoint y: 167, endPoint x: 564, endPoint y: 166, distance: 57.5
click at [564, 166] on div "Rab T34FA-2X4 Dimmable Field Adjustable LED Troffer 40-Watt 120 - 277-Volt 3833…" at bounding box center [667, 326] width 360 height 354
drag, startPoint x: 564, startPoint y: 166, endPoint x: 557, endPoint y: 168, distance: 6.9
copy span "Rab T34FA"
click at [347, 48] on input "text" at bounding box center [467, 44] width 347 height 26
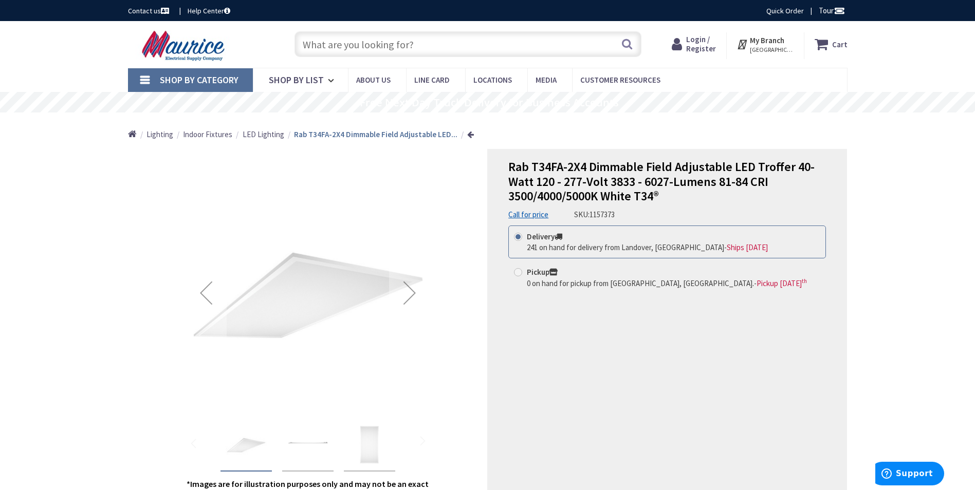
paste input "Rab T34FA"
type input "Rab T34FA"
click at [627, 50] on button "Search" at bounding box center [626, 43] width 13 height 23
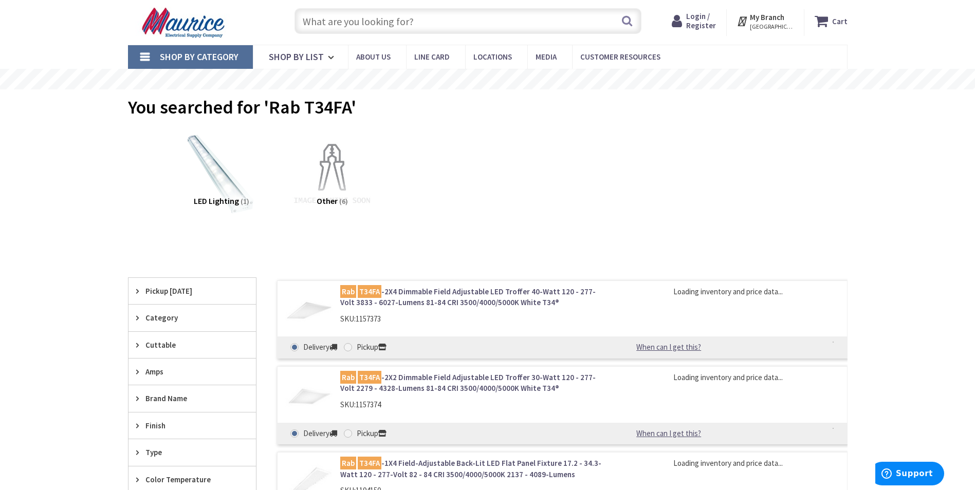
scroll to position [51, 0]
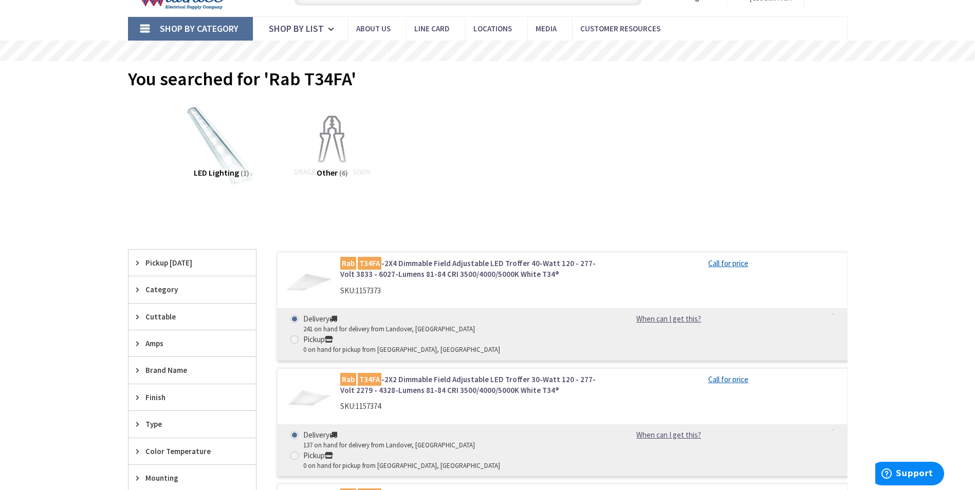
click at [408, 374] on link "Rab T34FA -2X2 Dimmable Field Adjustable LED Troffer 30-Watt 120 - 277-Volt 227…" at bounding box center [470, 385] width 261 height 22
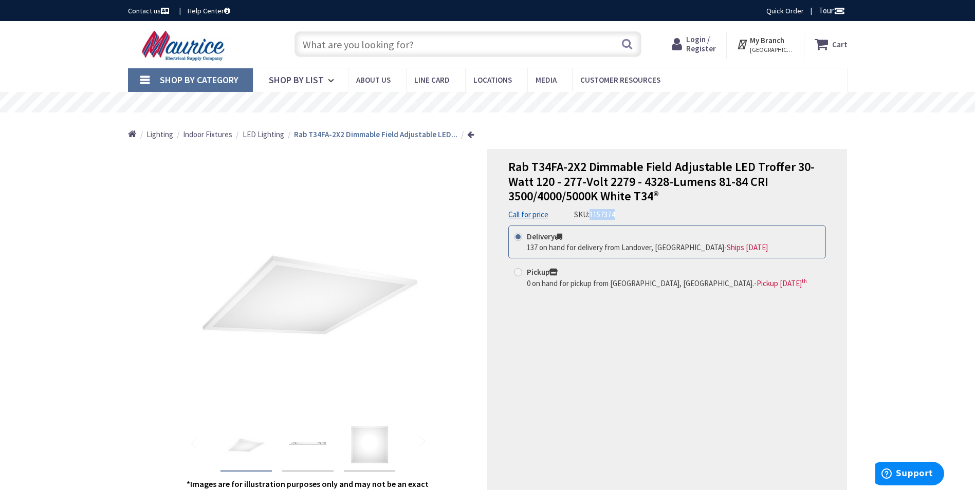
drag, startPoint x: 608, startPoint y: 218, endPoint x: 618, endPoint y: 219, distance: 9.8
click at [614, 219] on span "1157374" at bounding box center [601, 215] width 25 height 10
copy span "1157374"
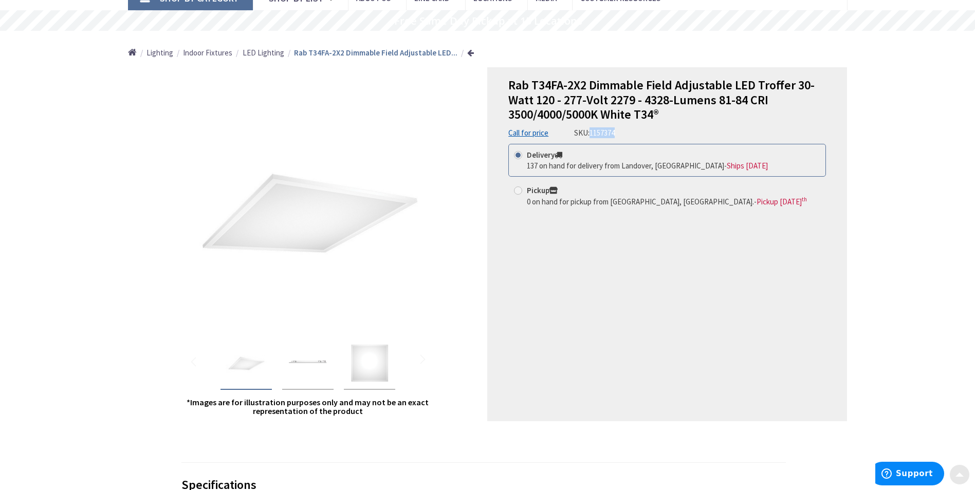
scroll to position [103, 0]
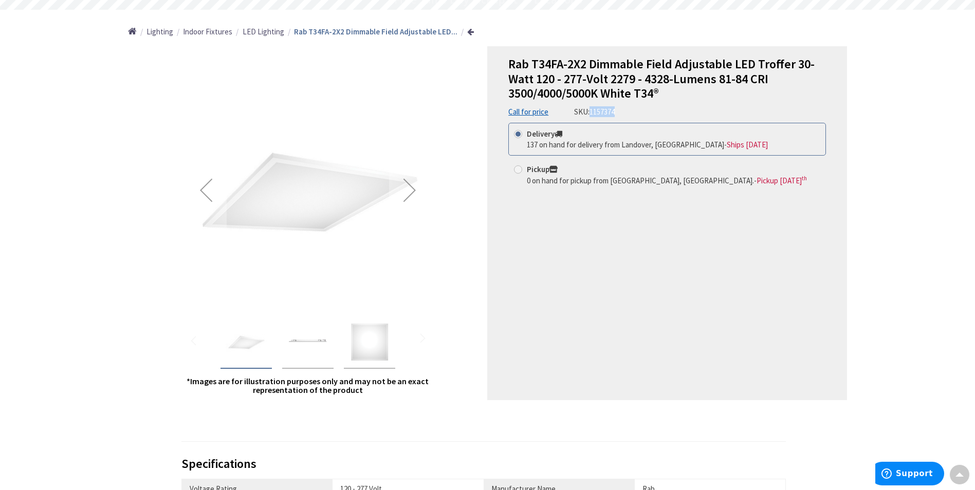
click at [316, 338] on img "Rab T34FA-2X2 Dimmable Field Adjustable LED Troffer 30-Watt 120 - 277-Volt 2279…" at bounding box center [307, 342] width 41 height 41
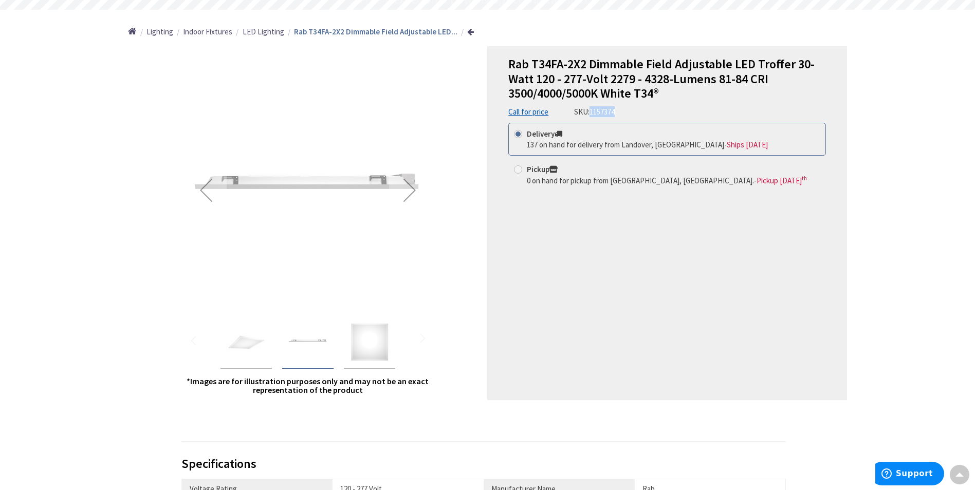
click at [222, 336] on div "Rab T34FA-2X2 Dimmable Field Adjustable LED Troffer 30-Watt 120 - 277-Volt 2279…" at bounding box center [245, 342] width 51 height 52
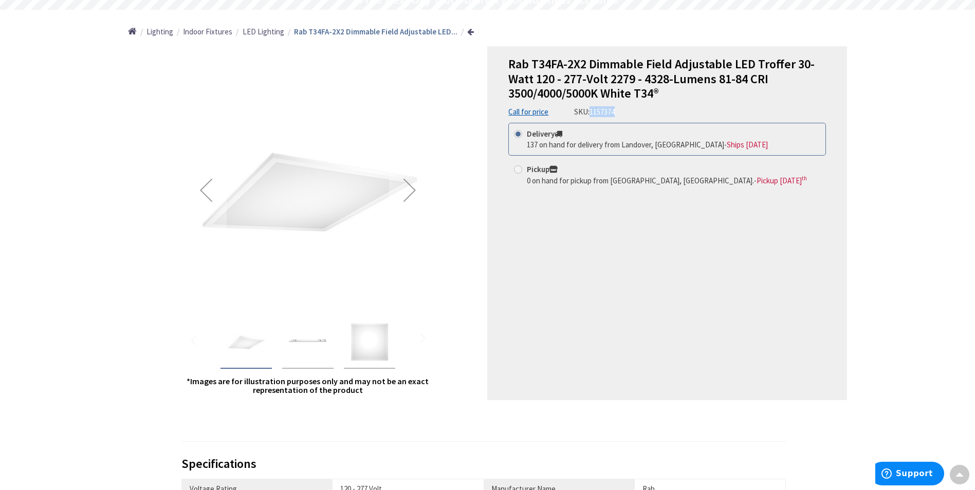
click at [381, 348] on img "Rab T34FA-2X2 Dimmable Field Adjustable LED Troffer 30-Watt 120 - 277-Volt 2279…" at bounding box center [369, 342] width 41 height 41
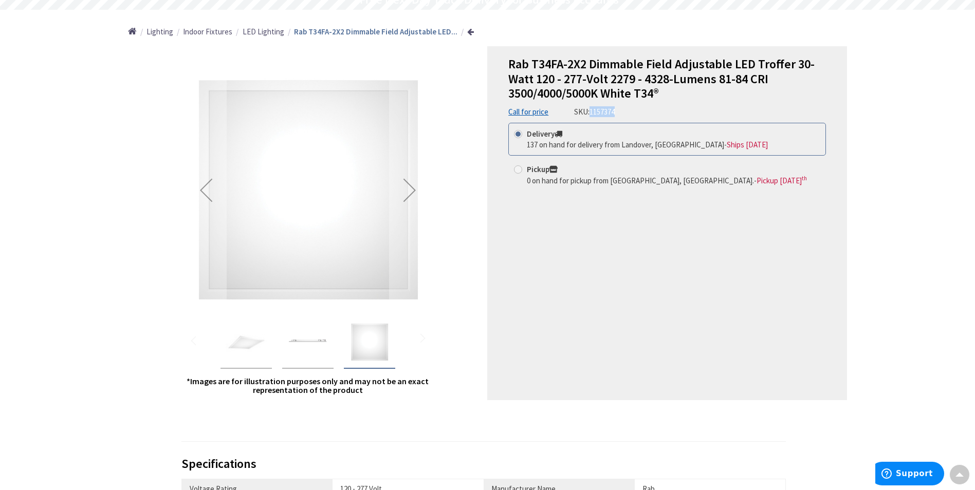
click at [317, 345] on img "Rab T34FA-2X2 Dimmable Field Adjustable LED Troffer 30-Watt 120 - 277-Volt 2279…" at bounding box center [307, 342] width 41 height 41
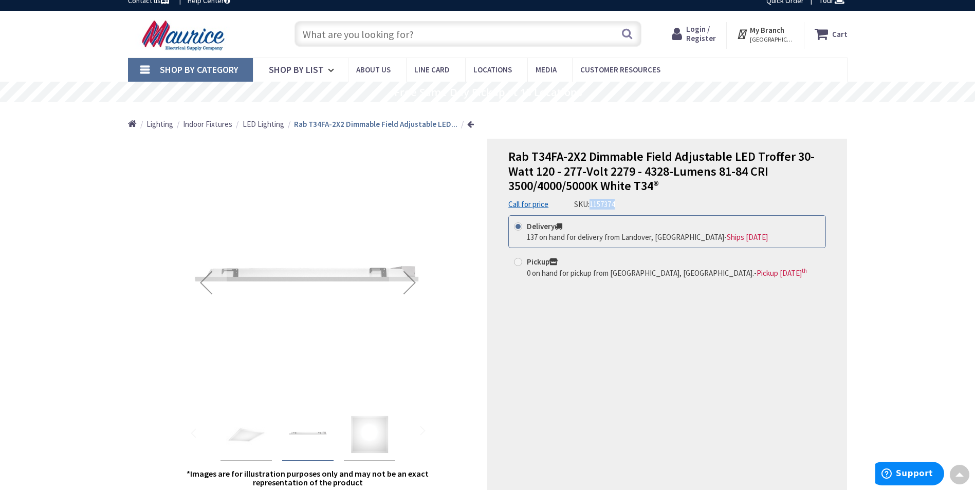
scroll to position [0, 0]
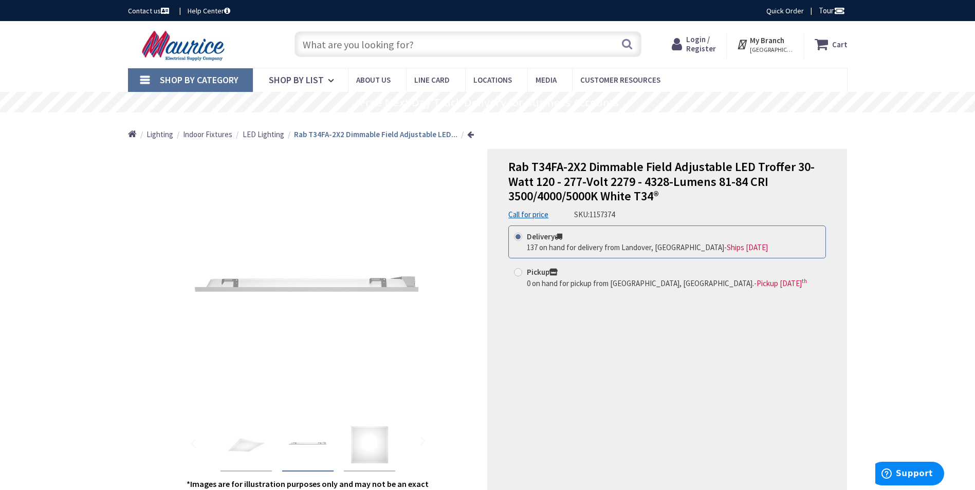
click at [326, 51] on input "text" at bounding box center [467, 44] width 347 height 26
paste input "1157374"
type input "1157374"
drag, startPoint x: 385, startPoint y: 36, endPoint x: 255, endPoint y: 35, distance: 130.0
click at [255, 35] on div "Toggle Nav 1157374 Search Cart My Cart Close" at bounding box center [487, 44] width 735 height 34
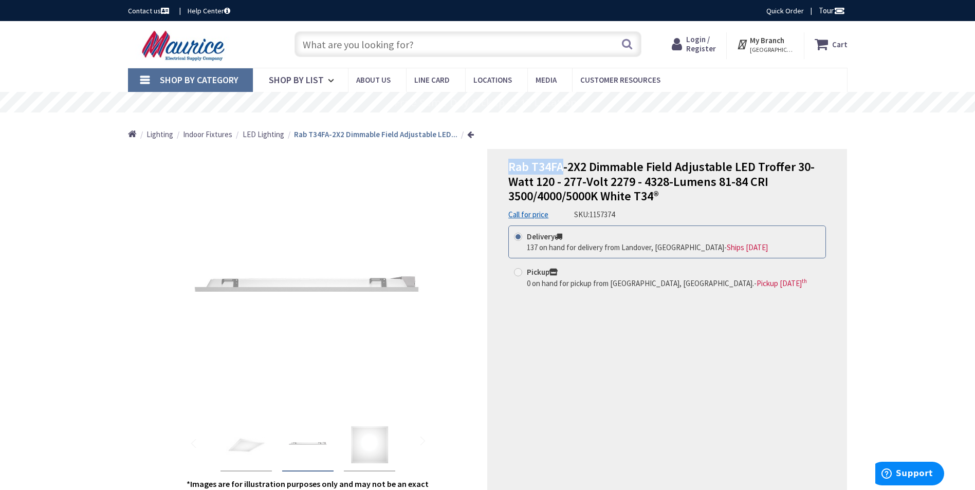
drag, startPoint x: 508, startPoint y: 164, endPoint x: 562, endPoint y: 163, distance: 53.9
click at [562, 163] on div "Rab T34FA-2X2 Dimmable Field Adjustable LED Troffer 30-Watt 120 - 277-Volt 2279…" at bounding box center [667, 326] width 360 height 354
drag, startPoint x: 562, startPoint y: 163, endPoint x: 555, endPoint y: 163, distance: 6.2
copy span "Rab T34FA"
click at [415, 49] on input "text" at bounding box center [467, 44] width 347 height 26
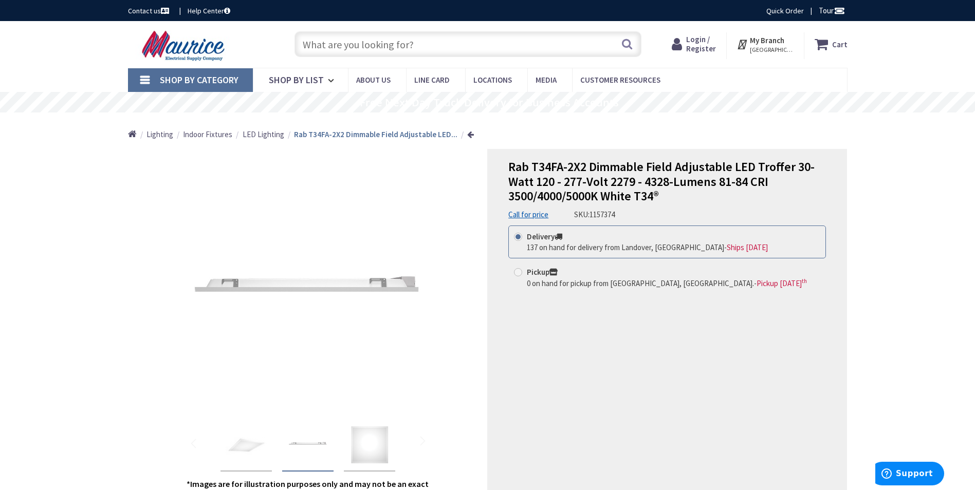
paste input "Rab T34FA"
type input "Rab T34FA"
click at [621, 44] on button "Search" at bounding box center [626, 43] width 13 height 23
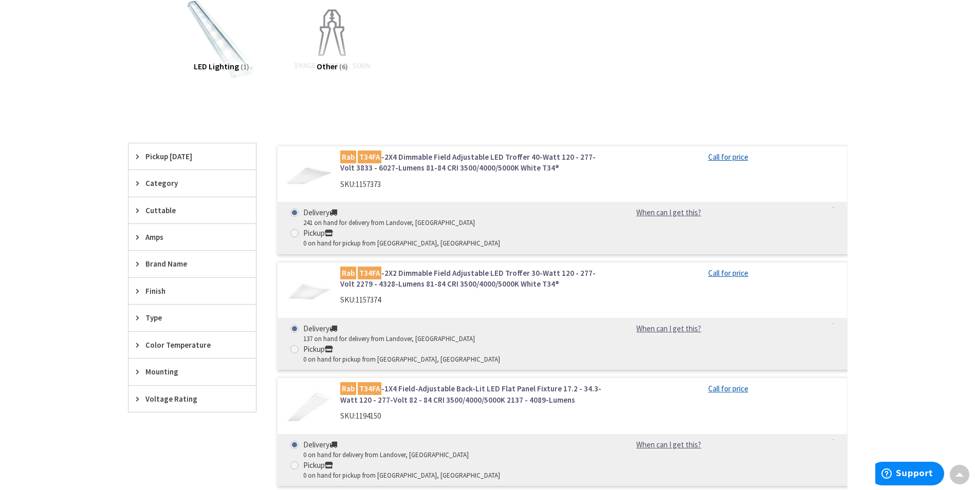
scroll to position [308, 0]
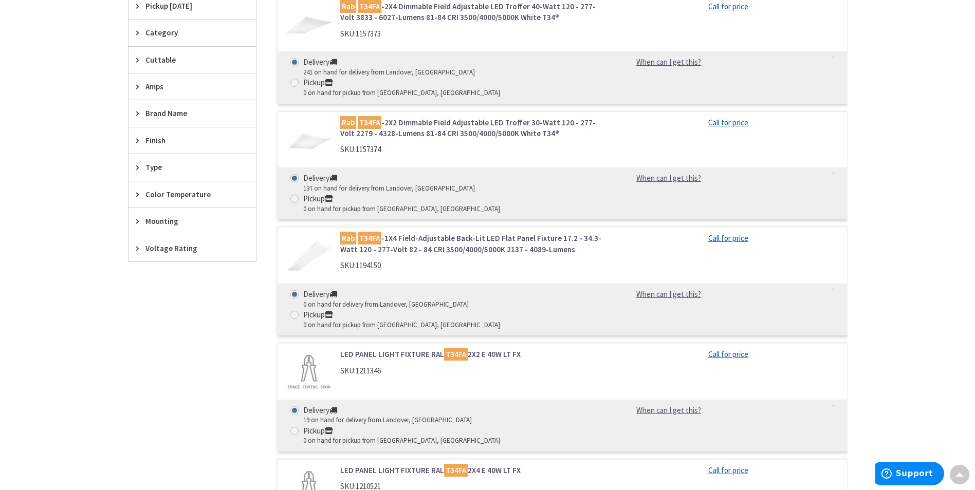
click at [371, 349] on link "LED PANEL LIGHT FIXTURE RAL T34FA 2X2 E 40W LT FX" at bounding box center [470, 354] width 261 height 11
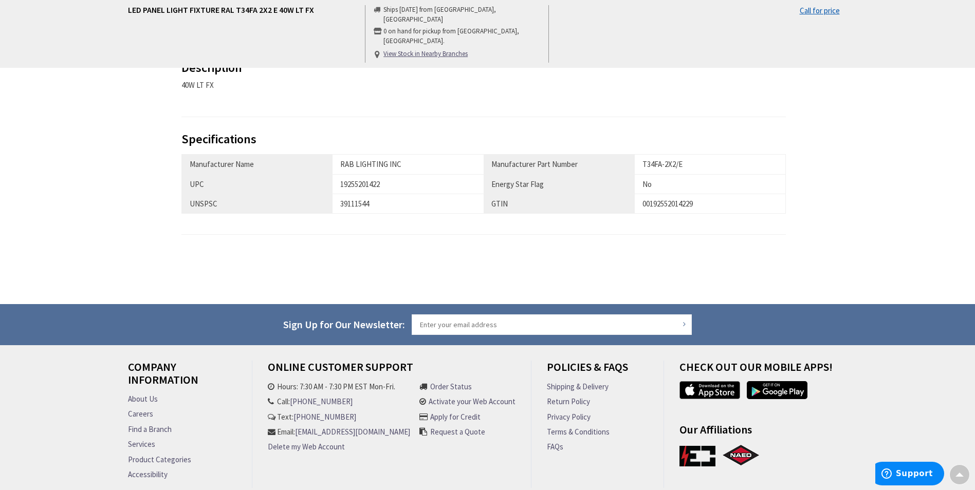
scroll to position [360, 0]
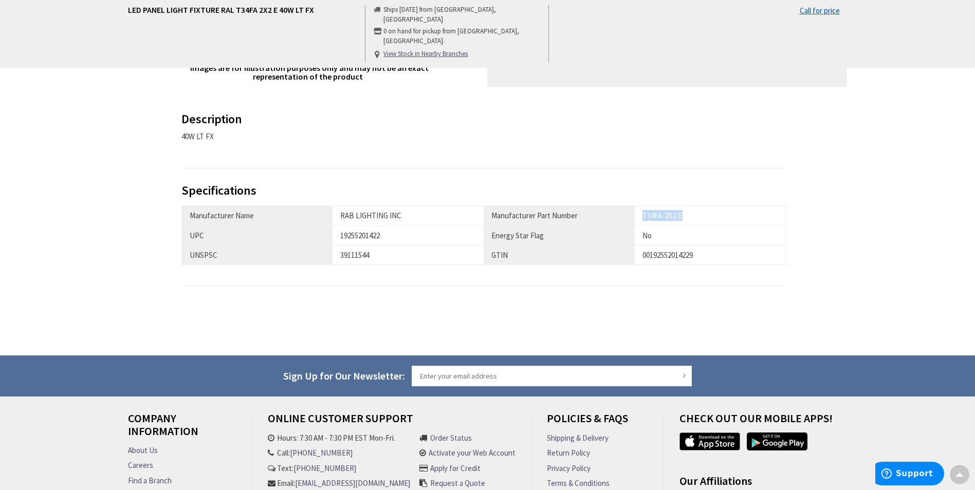
drag, startPoint x: 687, startPoint y: 215, endPoint x: 640, endPoint y: 222, distance: 48.2
click at [639, 222] on td "T34FA-2X2/E" at bounding box center [709, 216] width 151 height 20
drag, startPoint x: 640, startPoint y: 222, endPoint x: 649, endPoint y: 219, distance: 9.7
copy div "T34FA-2X2/E"
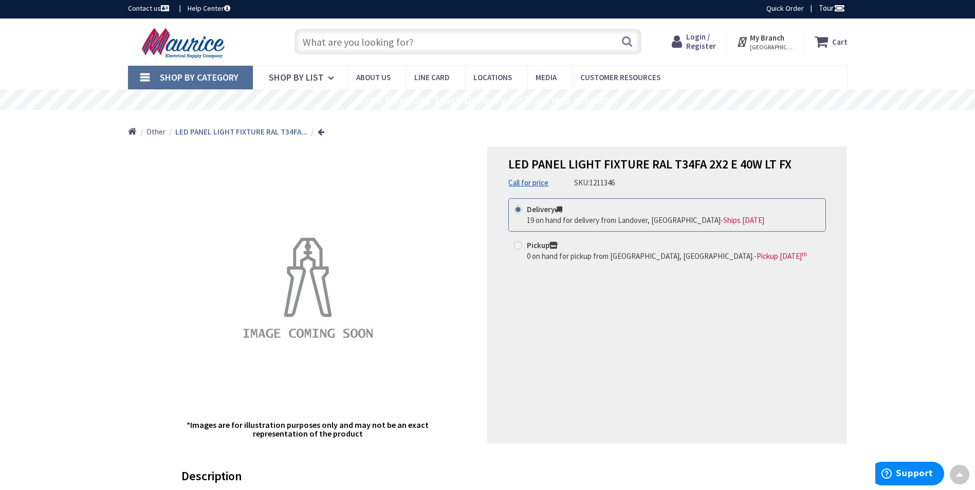
scroll to position [0, 0]
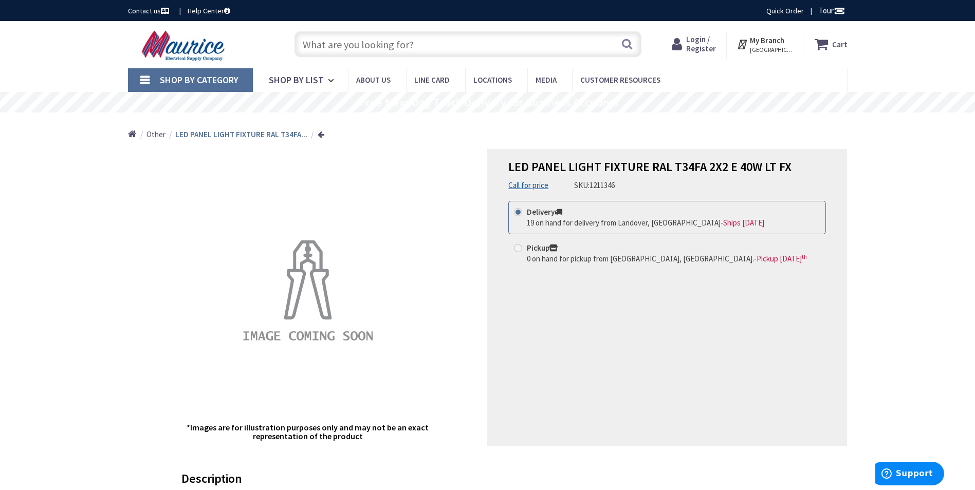
drag, startPoint x: 589, startPoint y: 186, endPoint x: 620, endPoint y: 186, distance: 30.3
click at [620, 186] on div "LED PANEL LIGHT FIXTURE RAL T34FA 2X2 E 40W LT FX Call for price SKU: 1211346" at bounding box center [666, 175] width 317 height 31
drag, startPoint x: 620, startPoint y: 186, endPoint x: 613, endPoint y: 186, distance: 6.7
copy div "1211346"
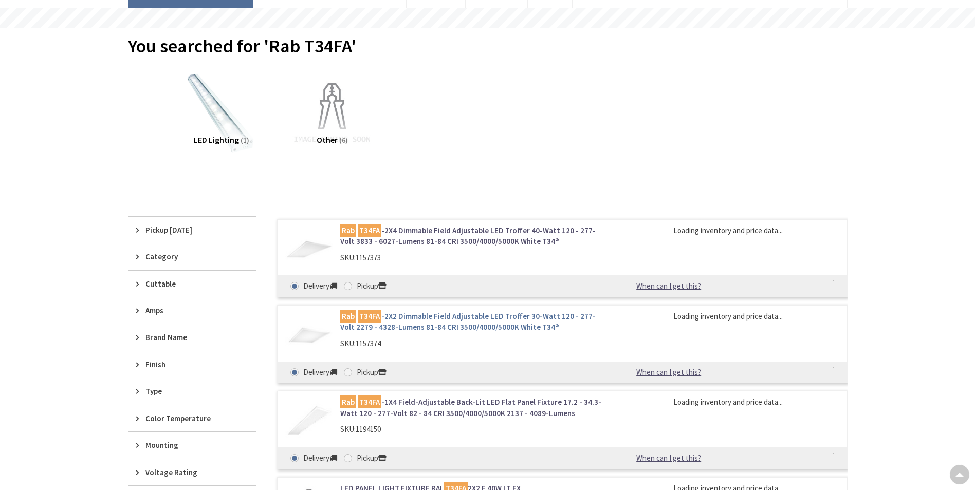
scroll to position [84, 0]
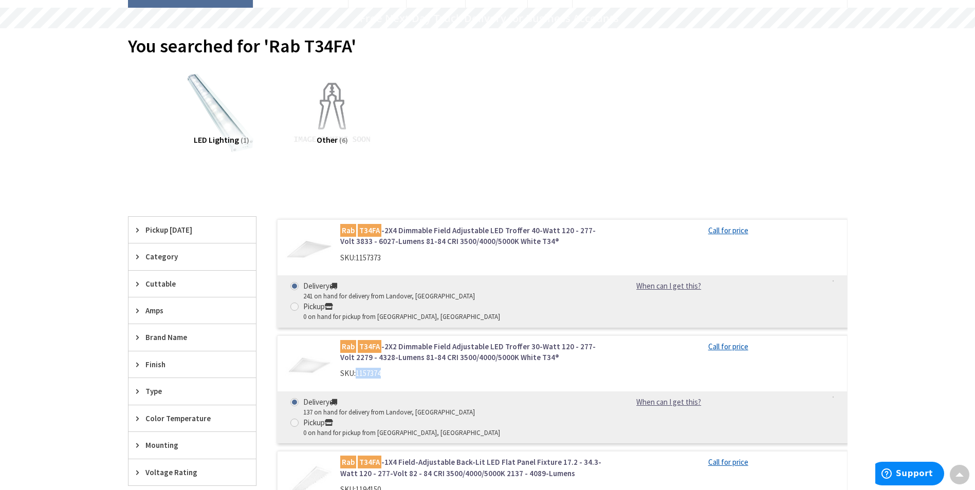
drag, startPoint x: 358, startPoint y: 354, endPoint x: 390, endPoint y: 352, distance: 32.4
click at [390, 368] on div "SKU: 1157374" at bounding box center [470, 373] width 261 height 11
drag, startPoint x: 389, startPoint y: 352, endPoint x: 379, endPoint y: 353, distance: 10.3
copy span "1157374"
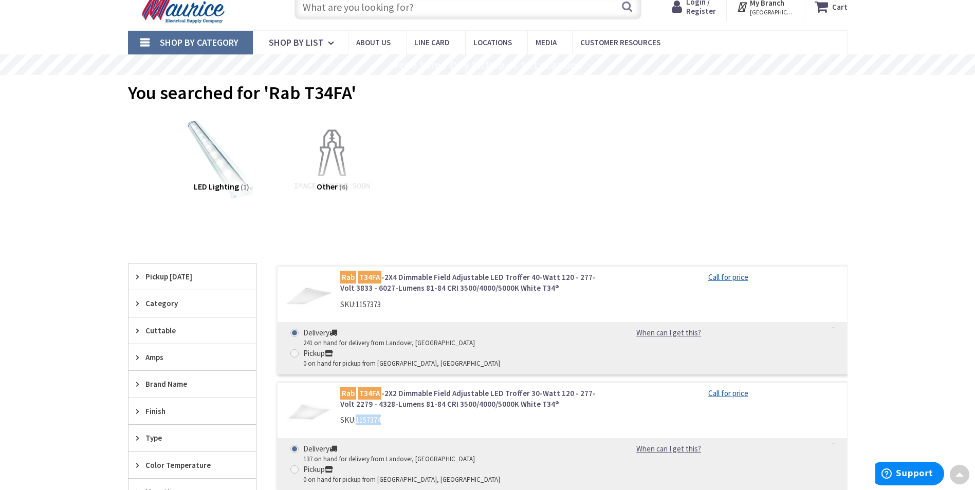
scroll to position [0, 0]
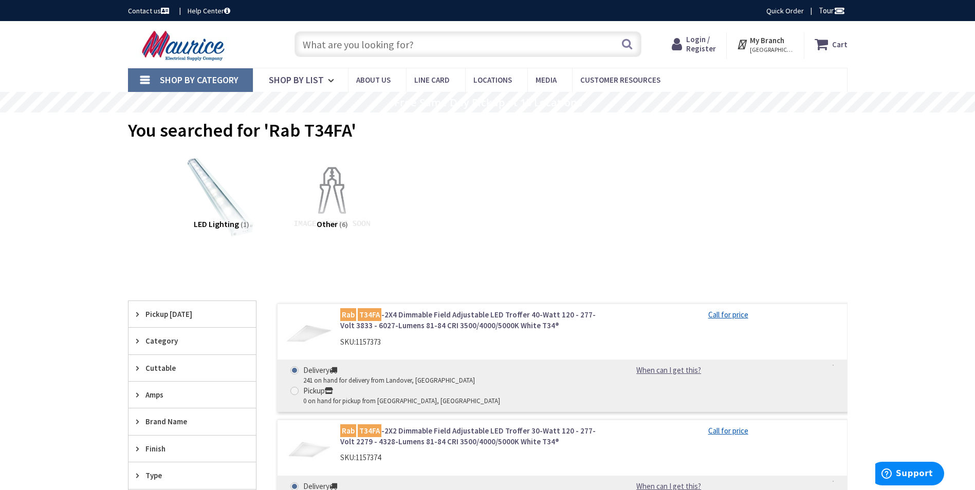
click at [353, 50] on input "text" at bounding box center [467, 44] width 347 height 26
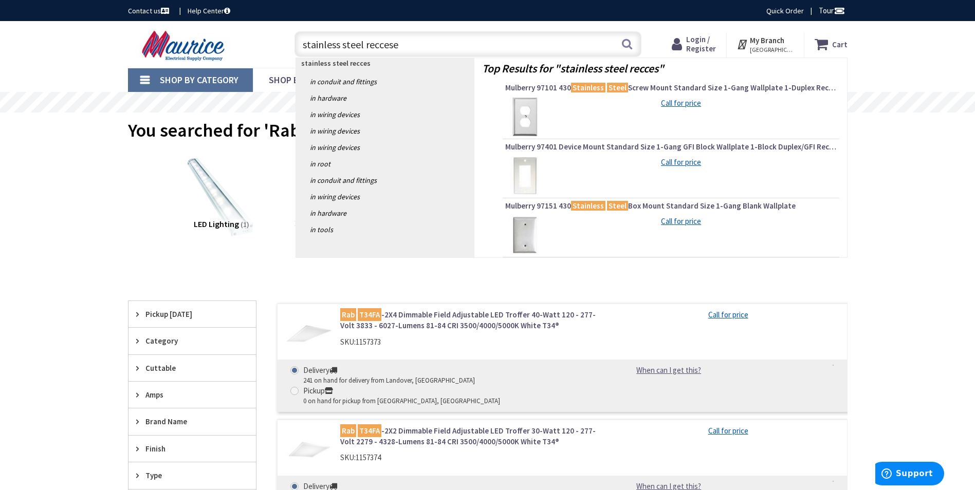
type input "stainless steel reccesed"
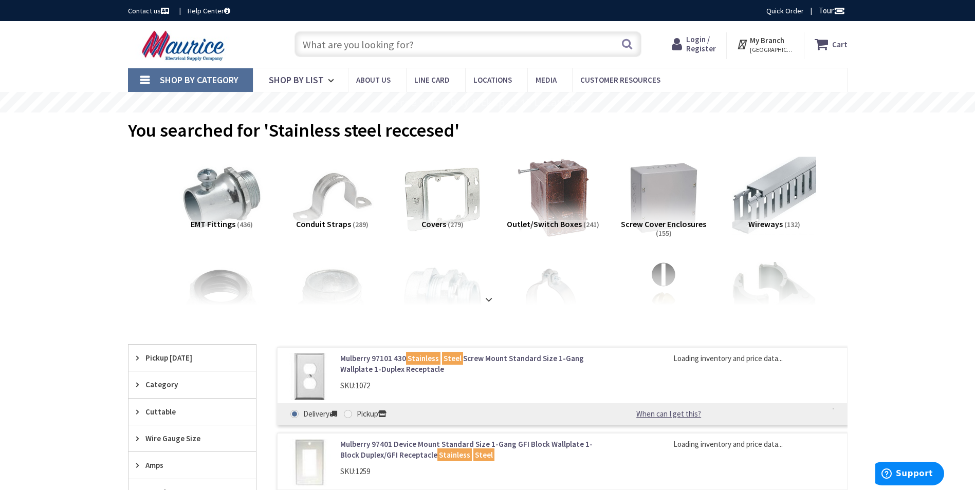
click at [381, 37] on input "text" at bounding box center [467, 44] width 347 height 26
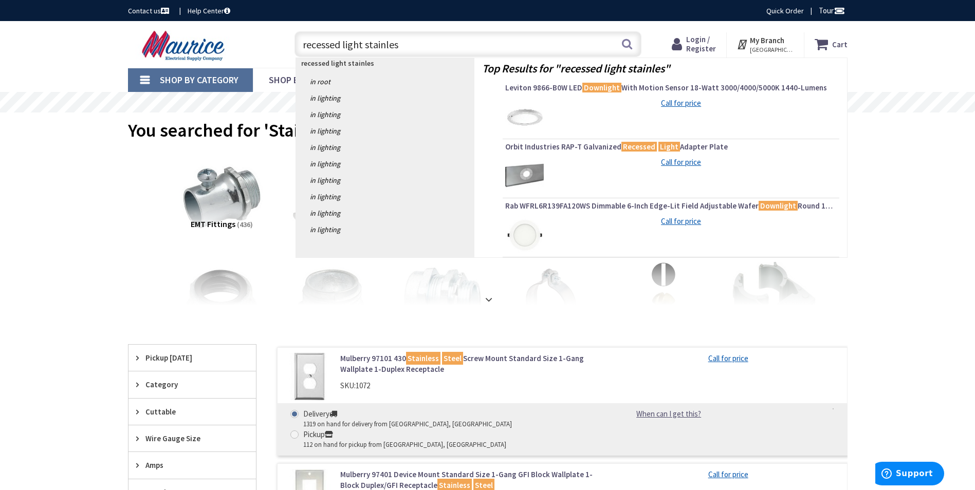
type input "recessed light stainless"
